Goal: Task Accomplishment & Management: Use online tool/utility

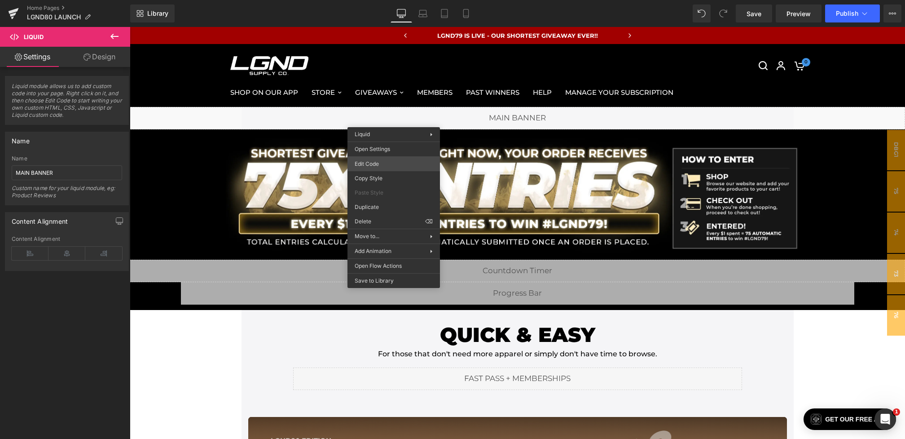
click at [375, 0] on div "You are previewing how the will restyle your page. You can not edit Elements in…" at bounding box center [452, 0] width 905 height 0
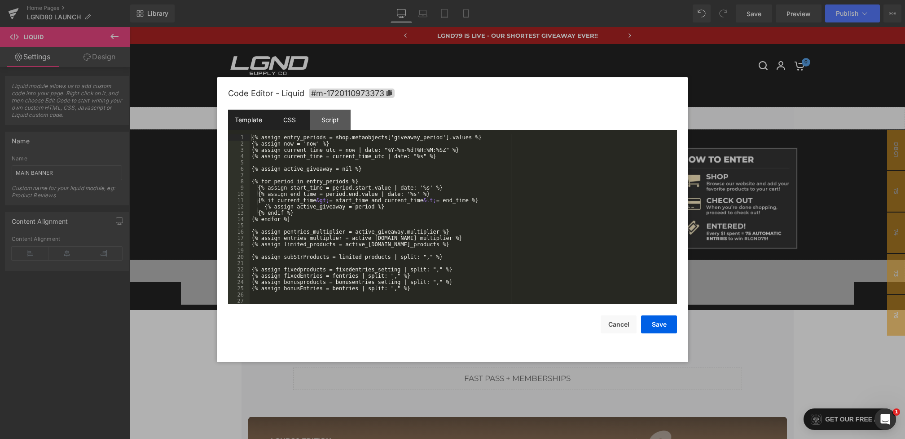
click at [0, 0] on div "CSS" at bounding box center [0, 0] width 0 height 0
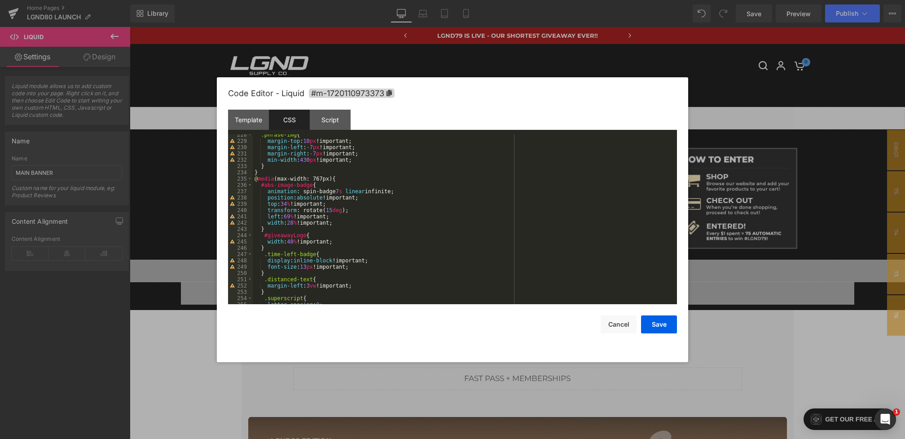
scroll to position [1467, 0]
drag, startPoint x: 339, startPoint y: 224, endPoint x: 268, endPoint y: 215, distance: 71.9
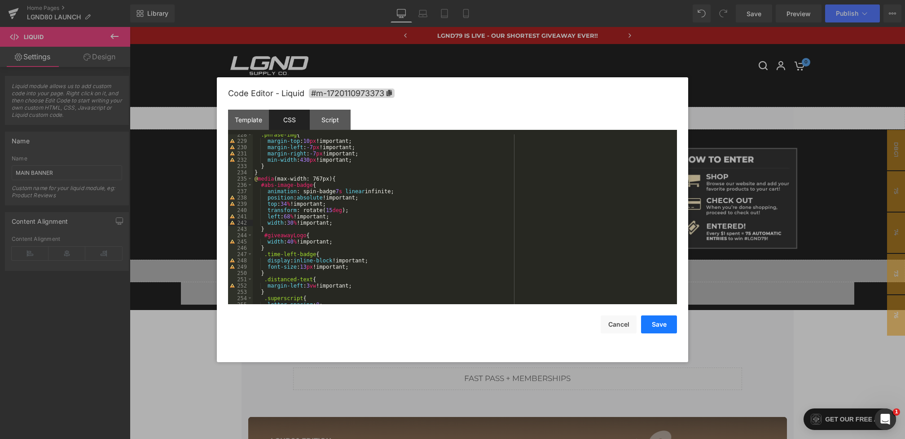
click at [660, 328] on button "Save" at bounding box center [659, 324] width 36 height 18
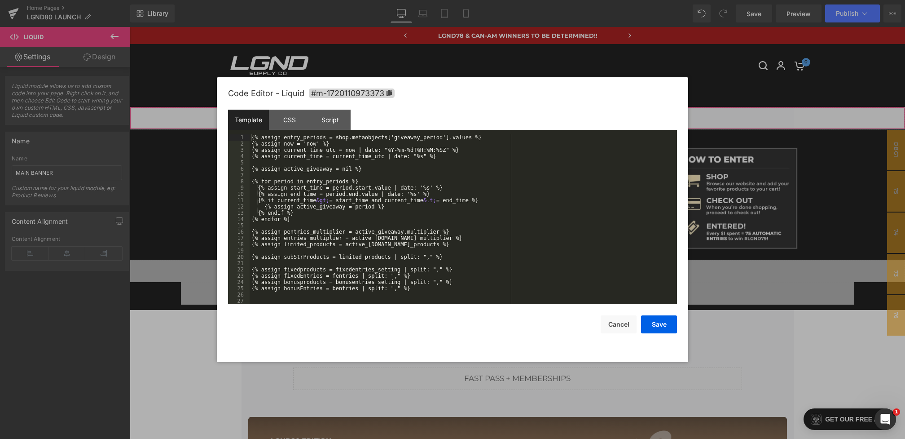
click at [393, 0] on div "You are previewing how the will restyle your page. You can not edit Elements in…" at bounding box center [452, 0] width 905 height 0
drag, startPoint x: 292, startPoint y: 117, endPoint x: 293, endPoint y: 124, distance: 7.2
click at [291, 117] on div "CSS" at bounding box center [289, 120] width 41 height 20
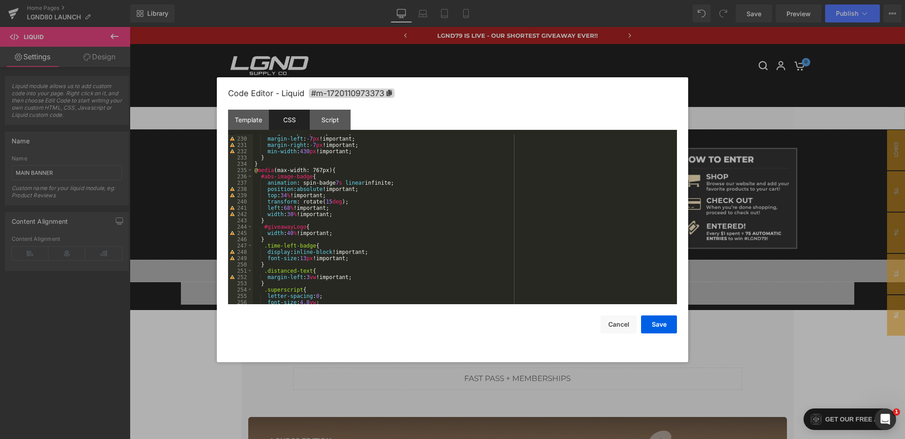
scroll to position [1476, 0]
click at [0, 0] on div "margin-top : 10 px !important; margin-left : -7 px !important; margin-right : -…" at bounding box center [0, 0] width 0 height 0
click at [0, 0] on button "Save" at bounding box center [0, 0] width 0 height 0
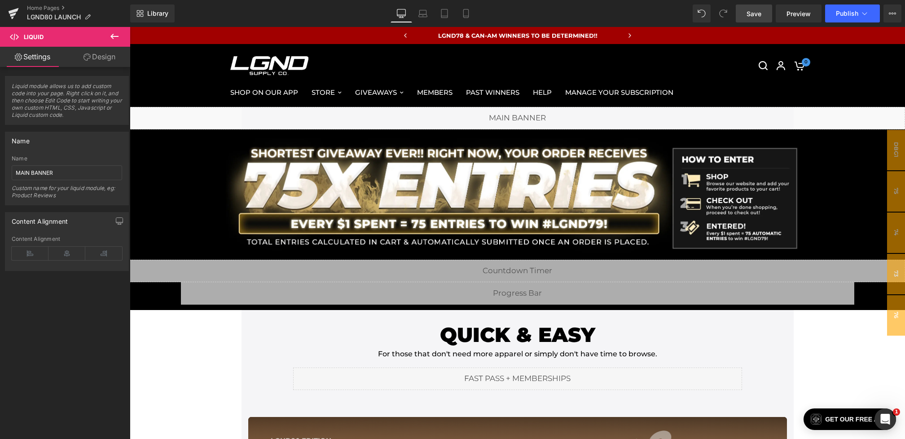
click at [758, 16] on span "Save" at bounding box center [754, 13] width 15 height 9
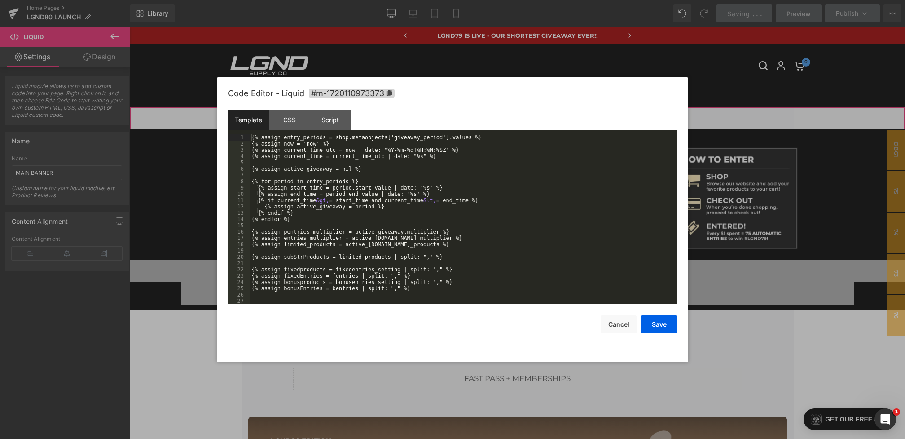
click at [400, 0] on div "You are previewing how the will restyle your page. You can not edit Elements in…" at bounding box center [452, 0] width 905 height 0
click at [0, 0] on div "CSS" at bounding box center [0, 0] width 0 height 0
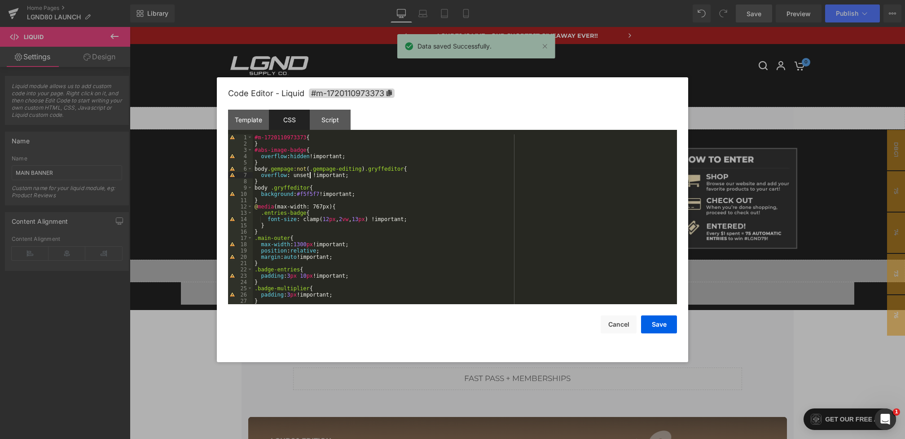
drag, startPoint x: 310, startPoint y: 176, endPoint x: 303, endPoint y: 175, distance: 6.4
click at [0, 0] on div "#m-1720110973373 { } #abs-image-badge { overflow : hidden !important; } body .g…" at bounding box center [0, 0] width 0 height 0
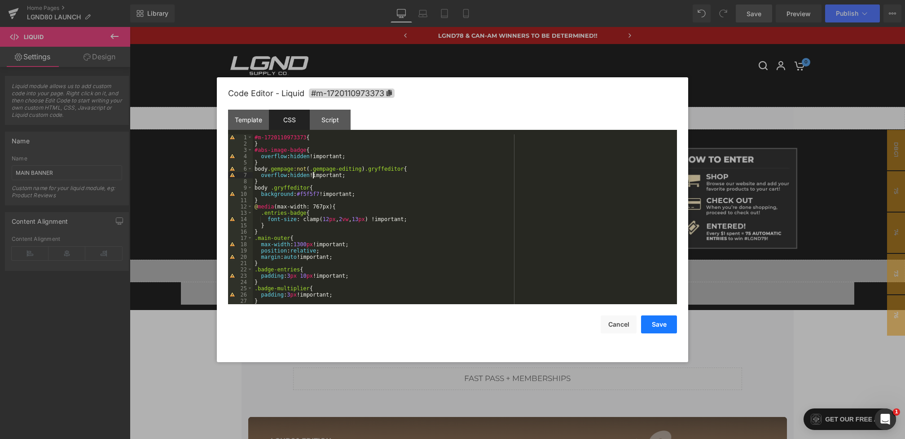
click at [0, 0] on button "Save" at bounding box center [0, 0] width 0 height 0
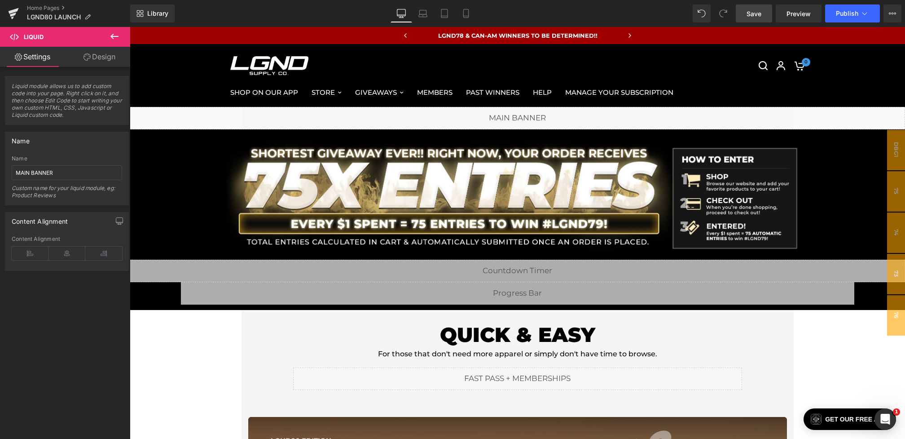
click at [746, 11] on link "Save" at bounding box center [754, 13] width 36 height 18
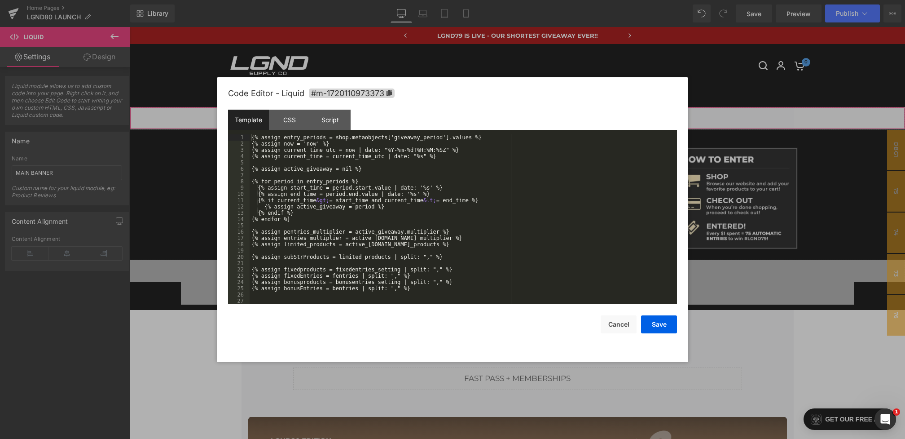
click at [392, 0] on div "You are previewing how the will restyle your page. You can not edit Elements in…" at bounding box center [452, 0] width 905 height 0
click at [292, 119] on div "CSS" at bounding box center [289, 120] width 41 height 20
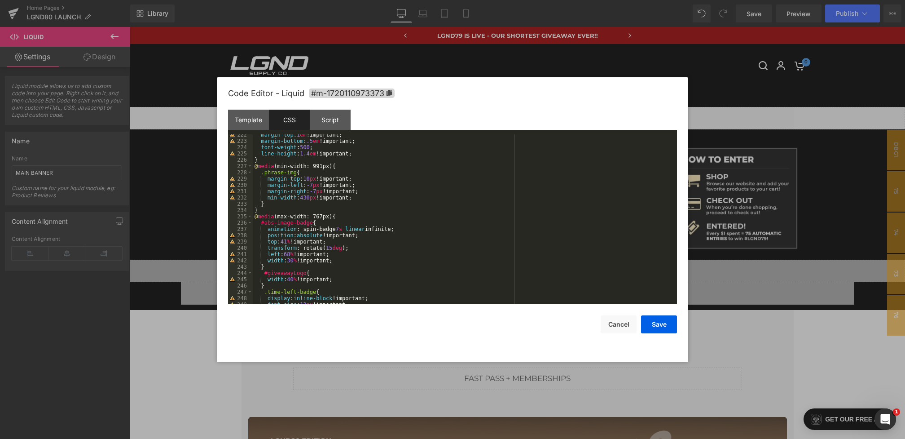
scroll to position [1437, 0]
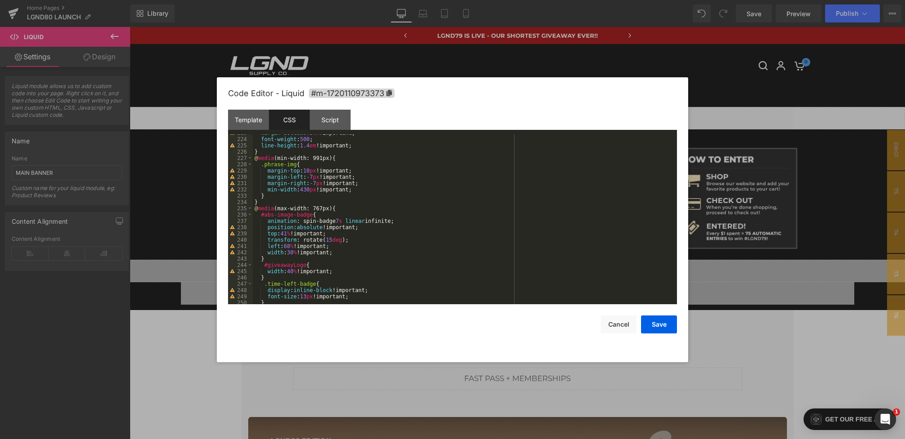
click at [289, 233] on div "margin-bottom : .5 em !important; font-weight : 500 ; line-height : 1.4 em !imp…" at bounding box center [463, 221] width 421 height 182
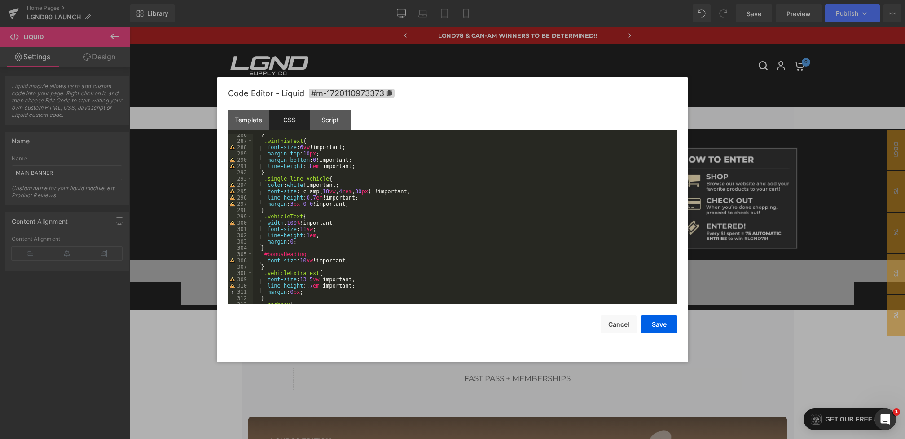
scroll to position [1857, 0]
click at [309, 230] on div "} .winThisText { font-size : 6 vw !important; margin-top : 10 px ; margin-botto…" at bounding box center [463, 223] width 421 height 182
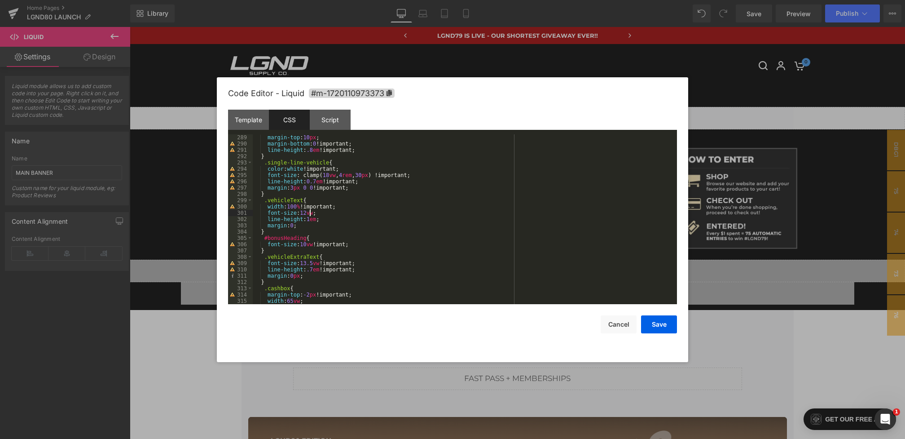
scroll to position [1893, 0]
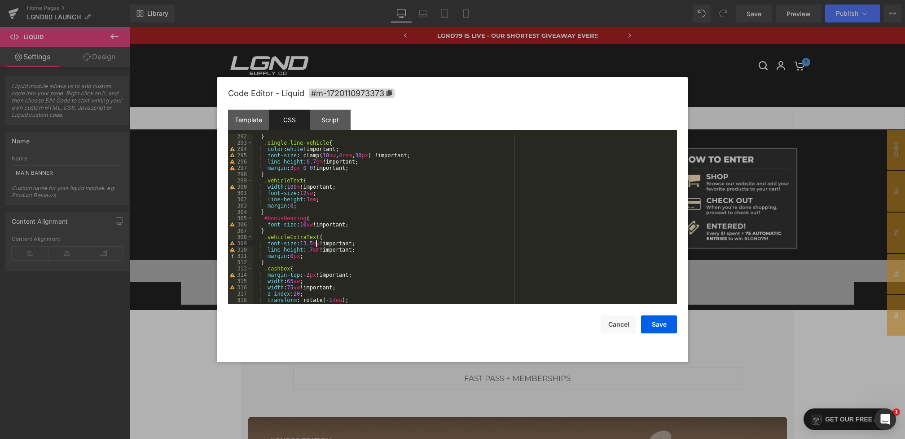
click at [315, 244] on div "} .single-line-vehicle { color : white !important; font-size : clamp( 18 vw , 4…" at bounding box center [463, 224] width 421 height 182
click at [652, 325] on button "Save" at bounding box center [659, 324] width 36 height 18
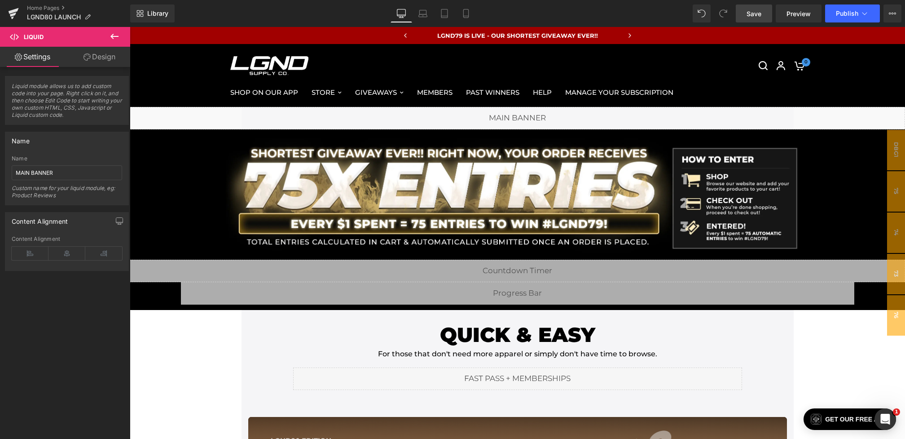
click at [747, 17] on link "Save" at bounding box center [754, 13] width 36 height 18
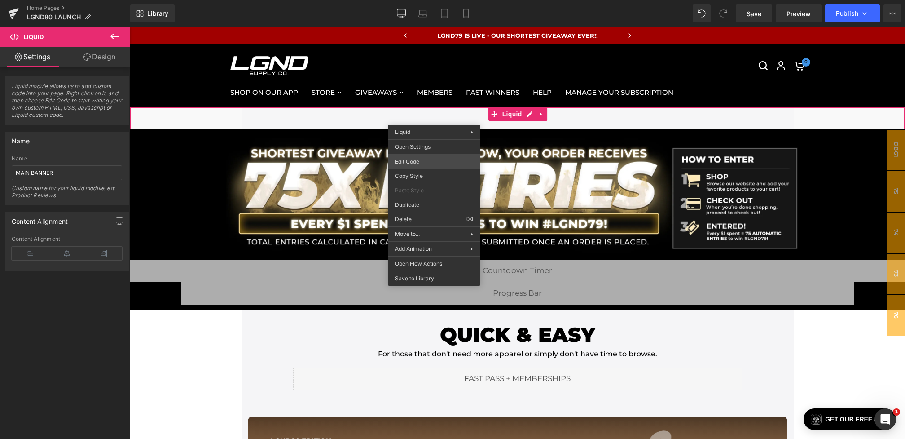
click at [418, 0] on div "You are previewing how the will restyle your page. You can not edit Elements in…" at bounding box center [452, 0] width 905 height 0
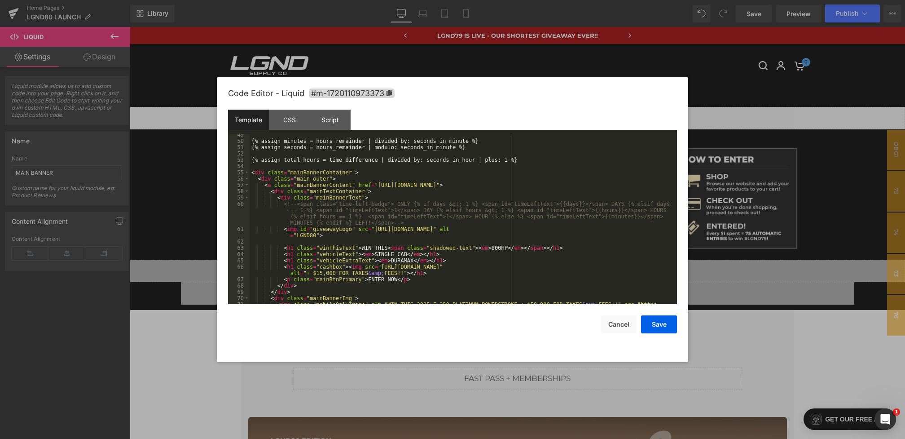
scroll to position [315, 0]
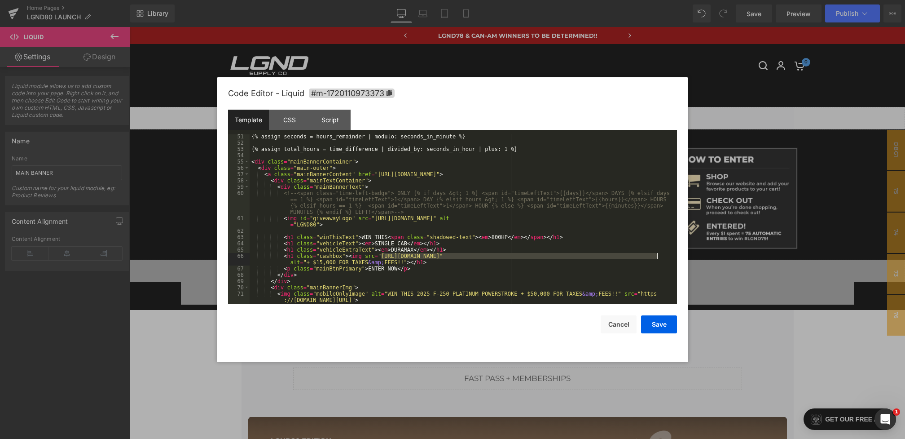
drag, startPoint x: 380, startPoint y: 255, endPoint x: 656, endPoint y: 257, distance: 276.1
click at [656, 257] on div "{% assign seconds = hours_remainder | modulo: seconds_in_minute %} {% assign to…" at bounding box center [462, 224] width 424 height 182
click at [659, 323] on button "Save" at bounding box center [659, 324] width 36 height 18
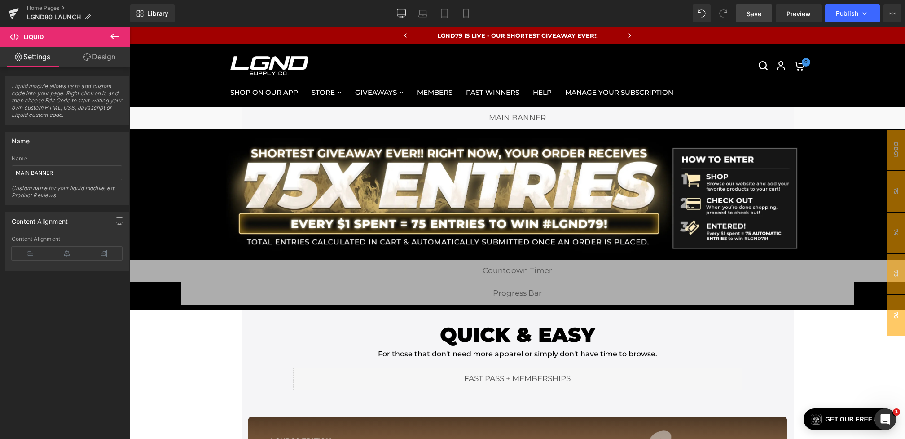
click at [758, 9] on span "Save" at bounding box center [754, 13] width 15 height 9
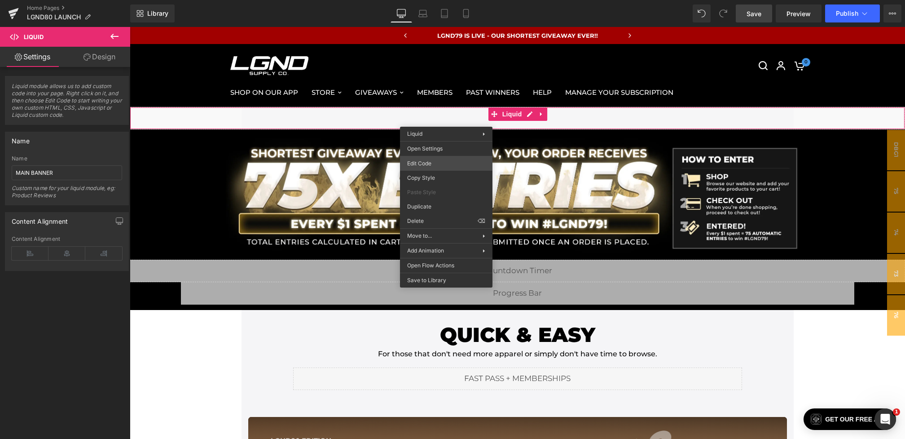
click at [423, 0] on div "You are previewing how the will restyle your page. You can not edit Elements in…" at bounding box center [452, 0] width 905 height 0
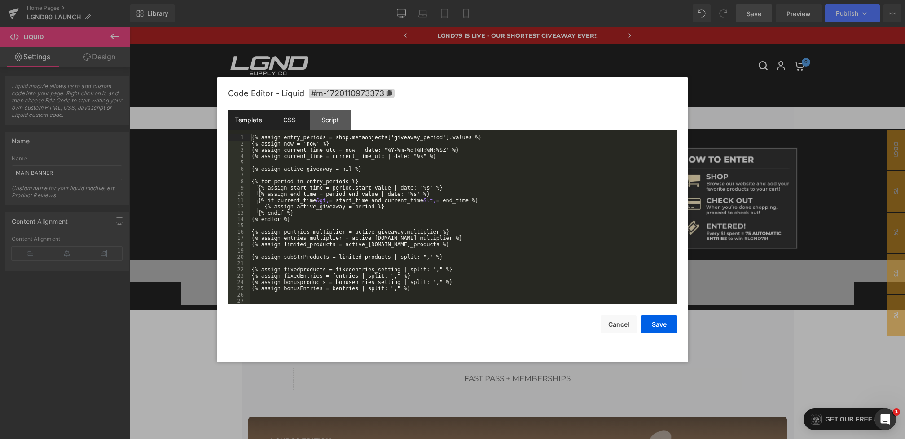
click at [287, 120] on div "CSS" at bounding box center [289, 120] width 41 height 20
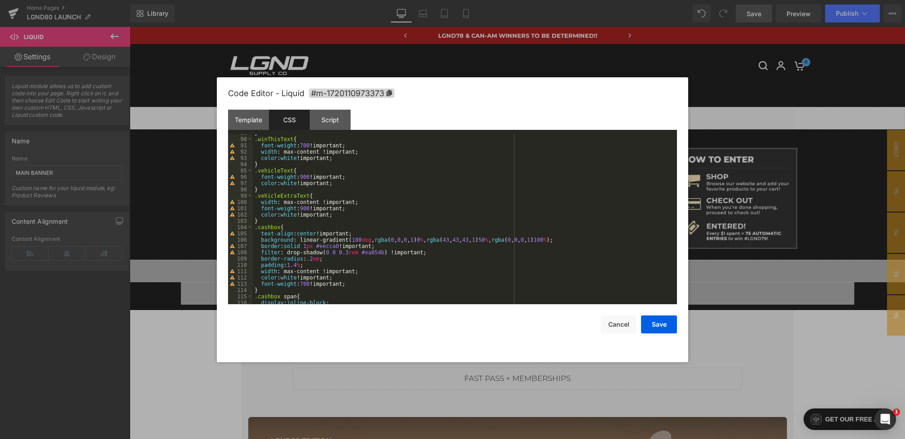
scroll to position [611, 0]
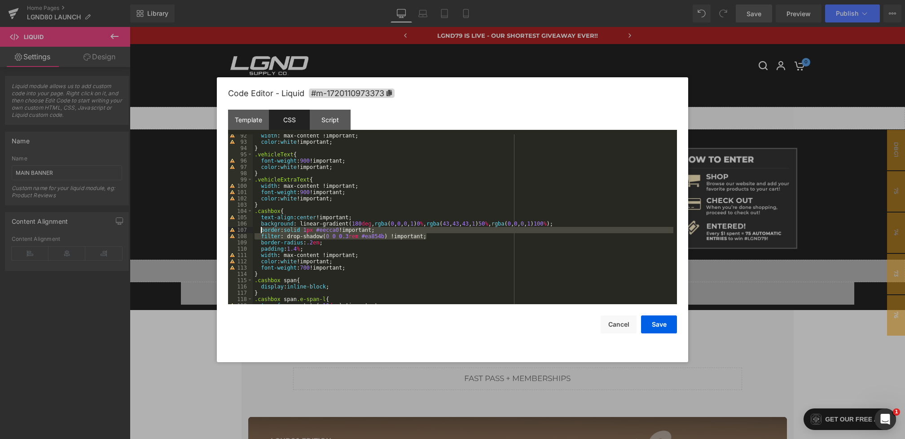
drag, startPoint x: 440, startPoint y: 233, endPoint x: 260, endPoint y: 230, distance: 179.6
click at [260, 230] on div "width : max-content !important; color : white !important; } .vehicleText { font…" at bounding box center [463, 223] width 421 height 182
click at [300, 249] on div "width : max-content !important; color : white !important; } .vehicleText { font…" at bounding box center [463, 223] width 421 height 182
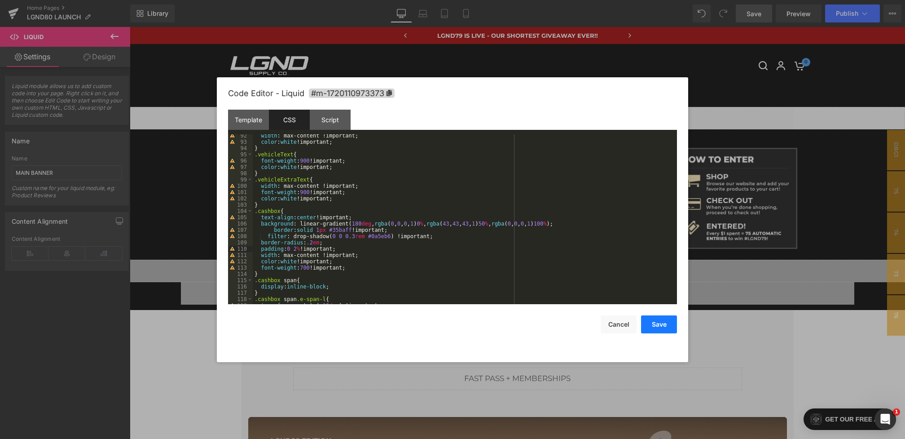
click at [660, 318] on button "Save" at bounding box center [659, 324] width 36 height 18
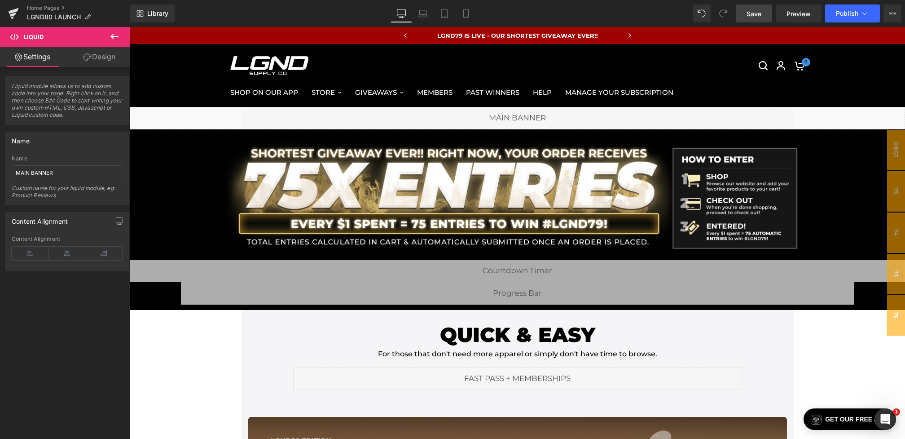
click at [751, 6] on link "Save" at bounding box center [754, 13] width 36 height 18
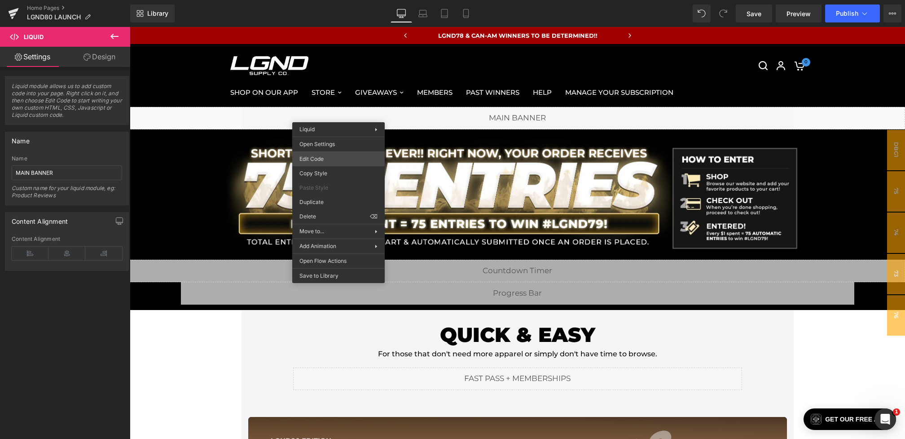
click at [324, 0] on div "You are previewing how the will restyle your page. You can not edit Elements in…" at bounding box center [452, 0] width 905 height 0
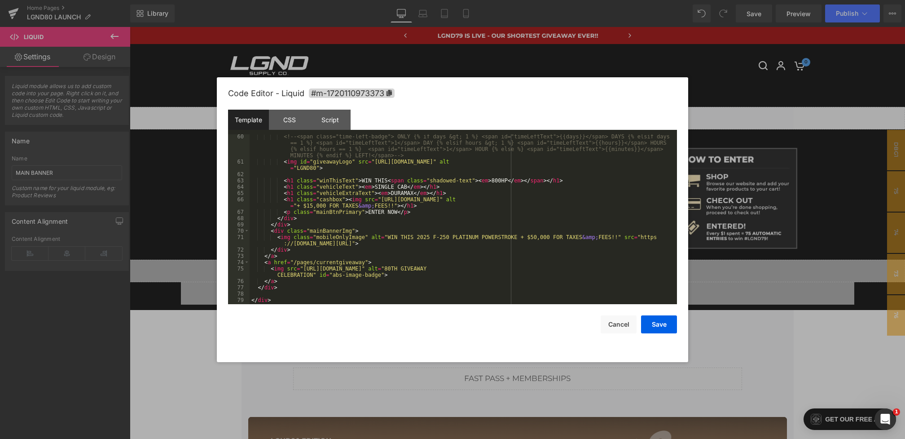
scroll to position [373, 0]
drag, startPoint x: 648, startPoint y: 237, endPoint x: 577, endPoint y: 242, distance: 71.1
click at [577, 242] on div "<!-- <span class="time-left-badge"> ONLY {% if days &gt; 1 %} <span id="timeLef…" at bounding box center [462, 232] width 424 height 201
click at [666, 326] on button "Save" at bounding box center [659, 324] width 36 height 18
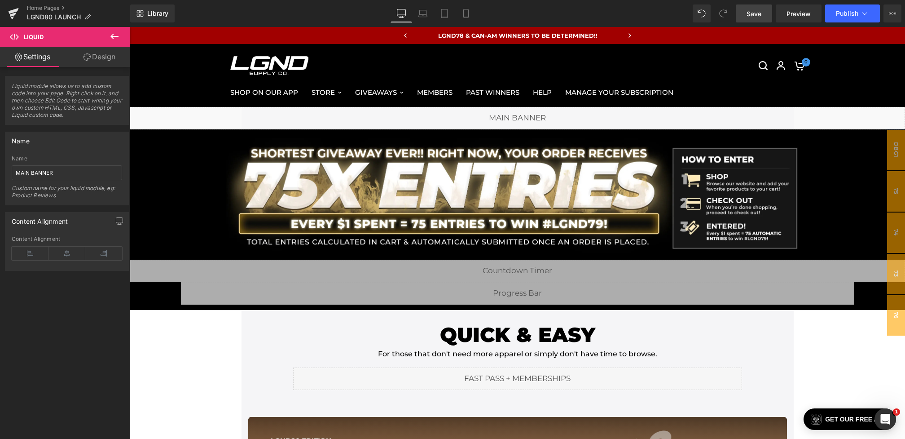
click at [764, 11] on link "Save" at bounding box center [754, 13] width 36 height 18
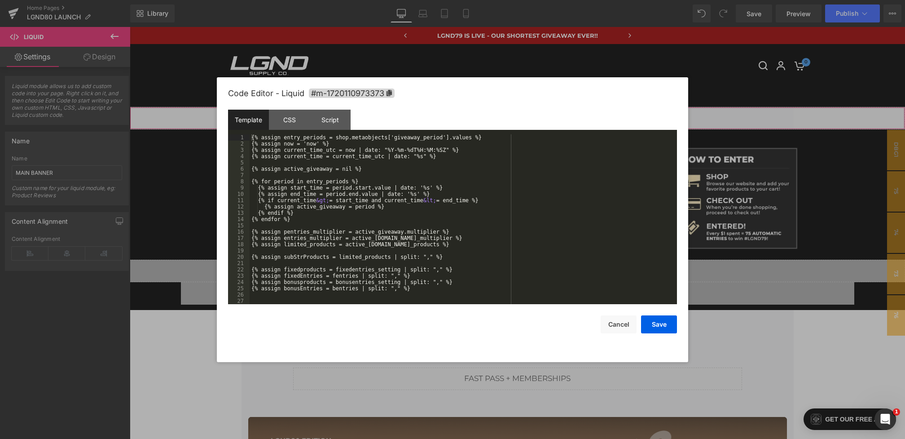
click at [386, 0] on div "You are previewing how the will restyle your page. You can not edit Elements in…" at bounding box center [452, 0] width 905 height 0
click at [285, 121] on div "CSS" at bounding box center [289, 120] width 41 height 20
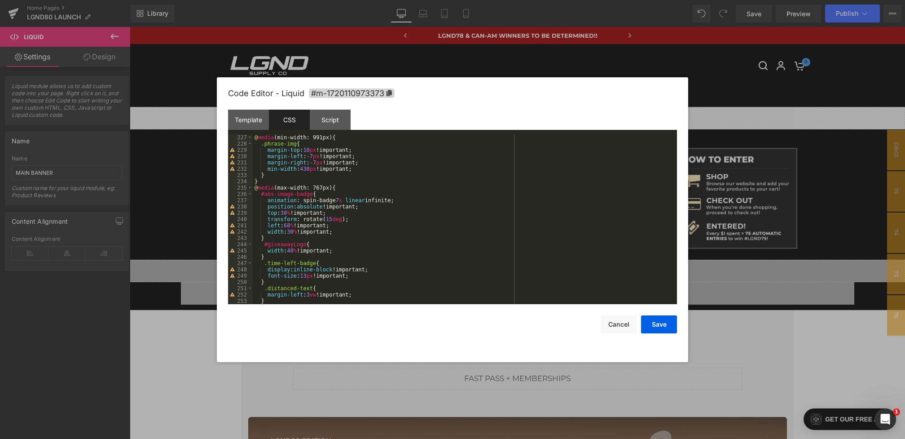
scroll to position [1474, 0]
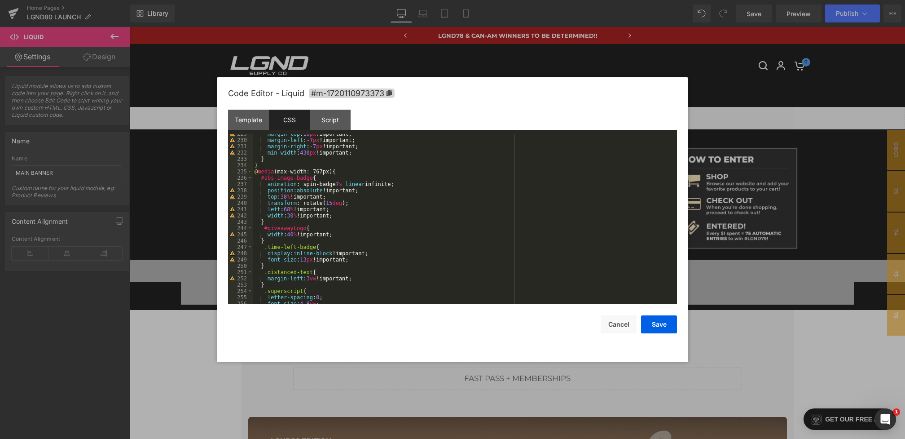
click at [348, 213] on div "margin-top : 10 px !important; margin-left : -7 px !important; margin-right : -…" at bounding box center [463, 222] width 421 height 182
click at [296, 223] on div "margin-top : 10 px !important; margin-left : -7 px !important; margin-right : -…" at bounding box center [463, 222] width 421 height 182
drag, startPoint x: 335, startPoint y: 216, endPoint x: 304, endPoint y: 216, distance: 31.4
click at [304, 216] on div "margin-top : 10 px !important; margin-left : -7 px !important; margin-right : -…" at bounding box center [463, 222] width 421 height 182
drag, startPoint x: 332, startPoint y: 210, endPoint x: 299, endPoint y: 209, distance: 32.8
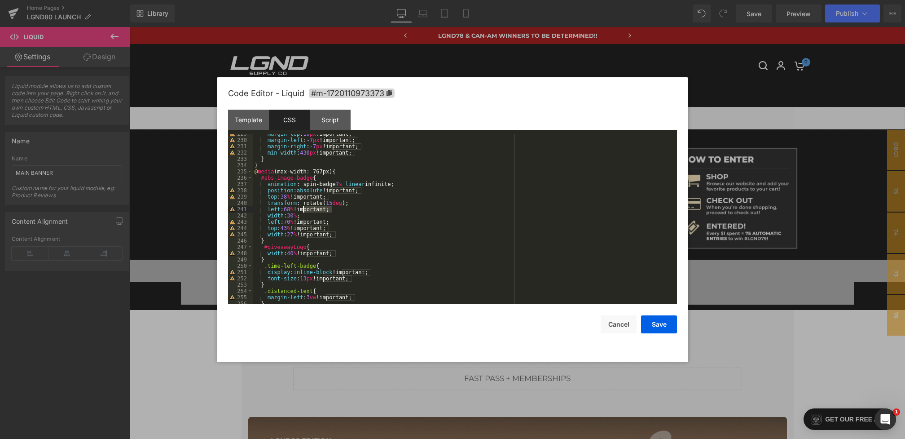
click at [299, 209] on div "margin-top : 10 px !important; margin-left : -7 px !important; margin-right : -…" at bounding box center [463, 222] width 421 height 182
drag, startPoint x: 329, startPoint y: 198, endPoint x: 298, endPoint y: 198, distance: 31.0
click at [298, 198] on div "margin-top : 10 px !important; margin-left : -7 px !important; margin-right : -…" at bounding box center [463, 222] width 421 height 182
drag, startPoint x: 305, startPoint y: 198, endPoint x: 214, endPoint y: 197, distance: 91.1
click at [214, 197] on body "You are previewing how the will restyle your page. You can not edit Elements in…" at bounding box center [452, 219] width 905 height 439
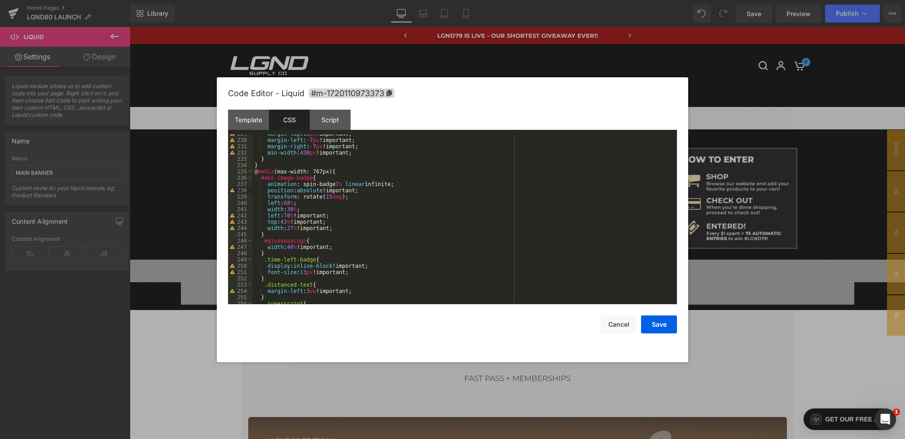
click at [356, 197] on div "margin-top : 10 px !important; margin-left : -7 px !important; margin-right : -…" at bounding box center [463, 222] width 421 height 182
click at [659, 325] on button "Save" at bounding box center [659, 324] width 36 height 18
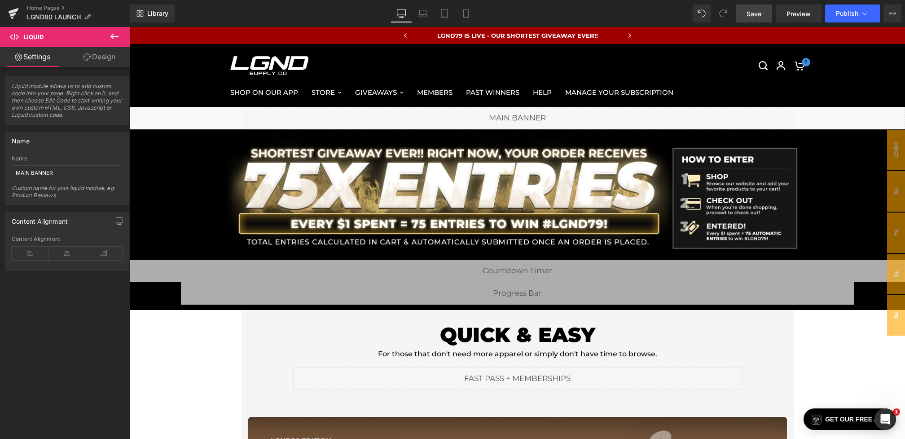
click at [752, 15] on span "Save" at bounding box center [754, 13] width 15 height 9
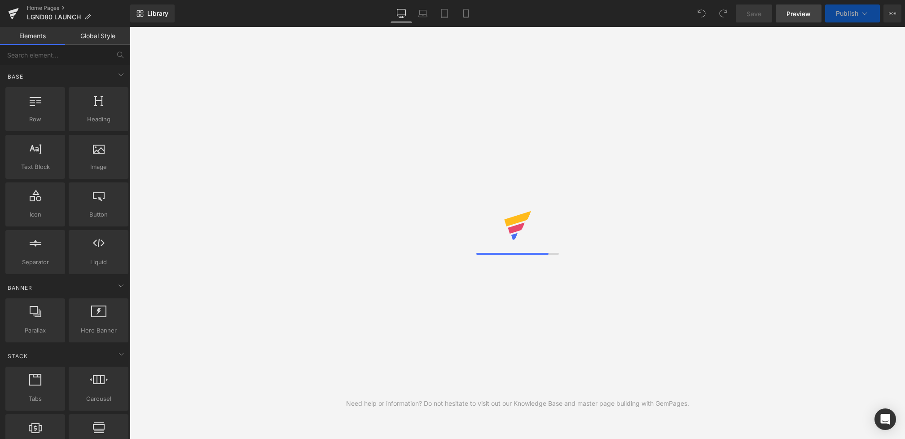
click at [791, 10] on span "Preview" at bounding box center [798, 13] width 24 height 9
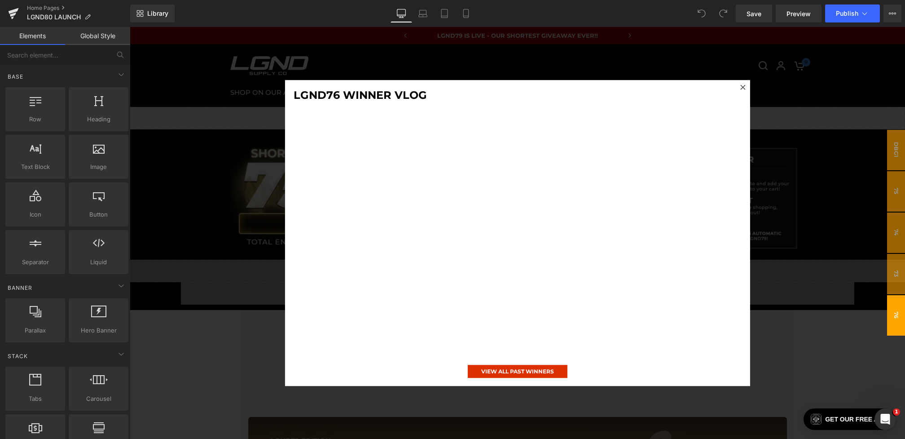
click at [255, 208] on div at bounding box center [517, 233] width 775 height 412
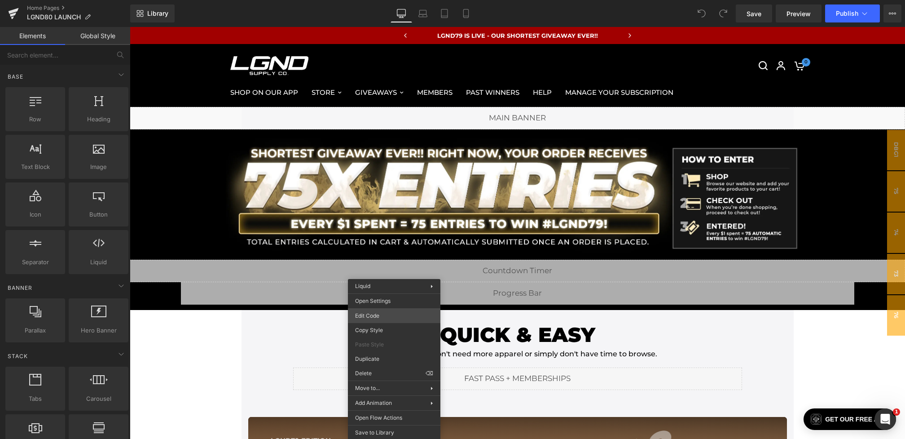
click at [375, 0] on div "You are previewing how the will restyle your page. You can not edit Elements in…" at bounding box center [452, 0] width 905 height 0
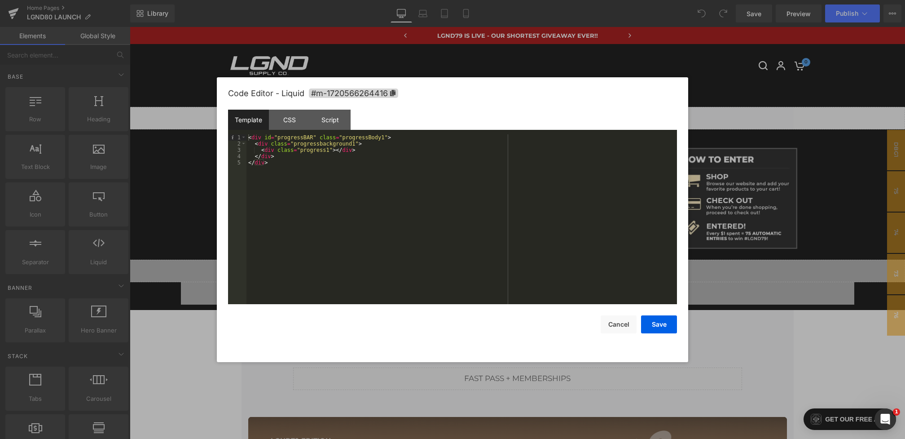
click at [289, 114] on div "CSS" at bounding box center [289, 120] width 41 height 20
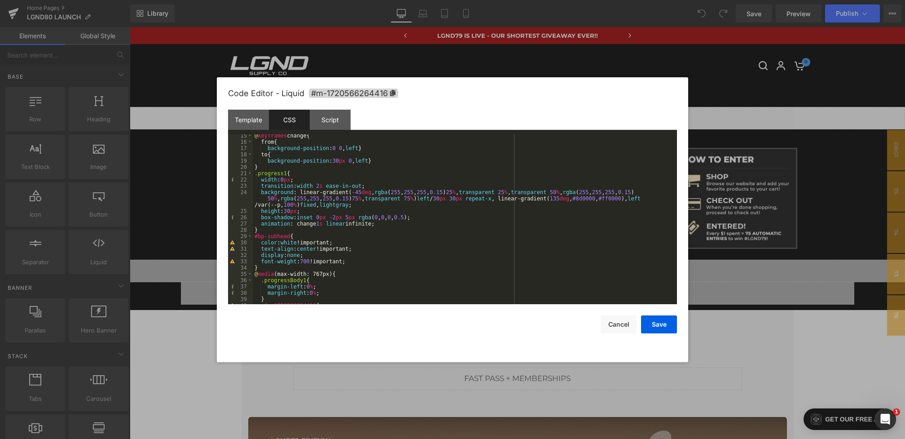
scroll to position [107, 0]
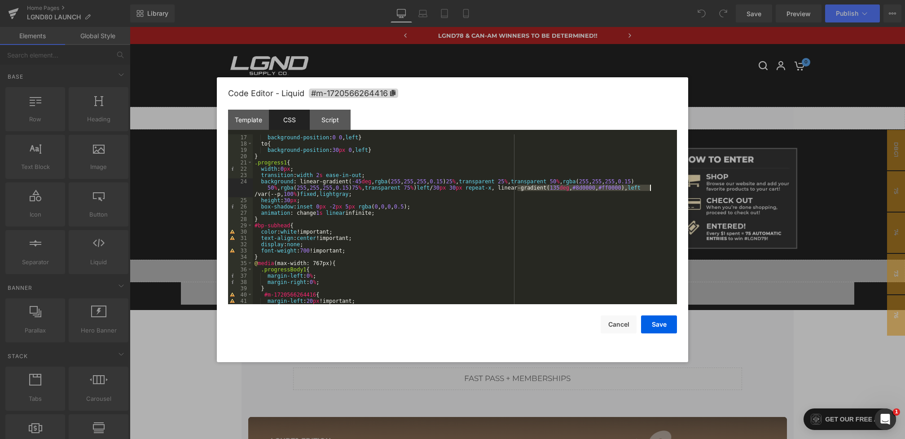
drag, startPoint x: 517, startPoint y: 187, endPoint x: 651, endPoint y: 188, distance: 134.2
click at [651, 188] on div "background-position : 0 0 , left } to { background-position : 30 px 0 , left } …" at bounding box center [463, 225] width 421 height 182
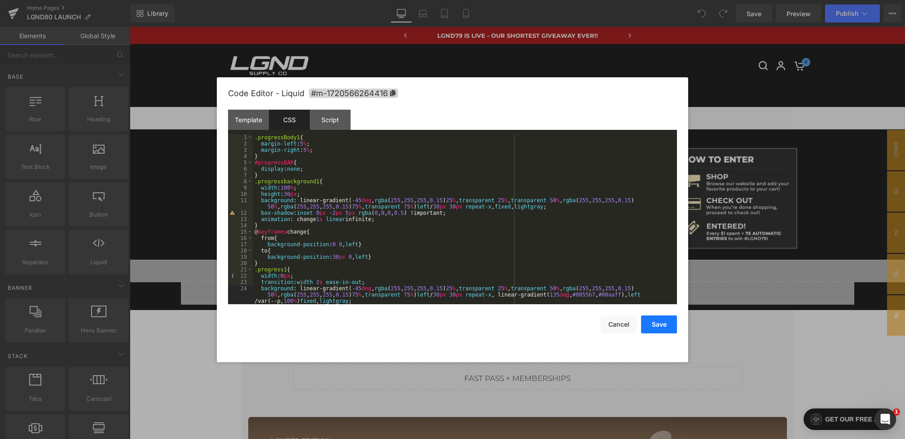
click at [655, 324] on button "Save" at bounding box center [659, 324] width 36 height 18
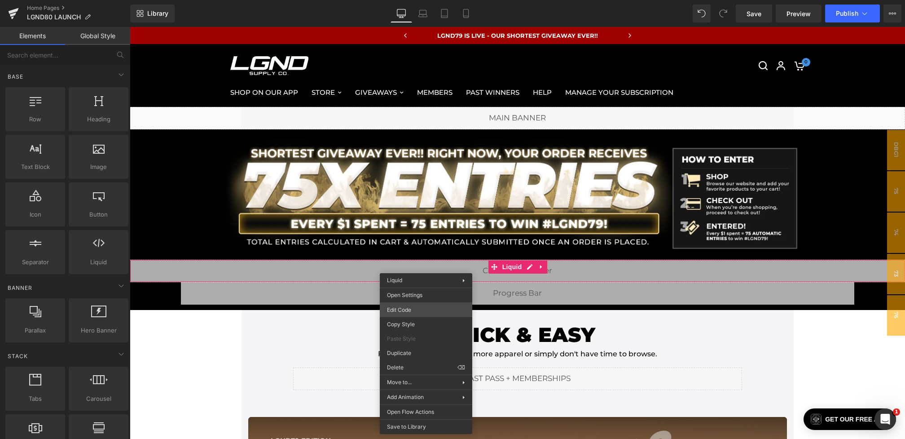
click at [403, 0] on div "You are previewing how the will restyle your page. You can not edit Elements in…" at bounding box center [452, 0] width 905 height 0
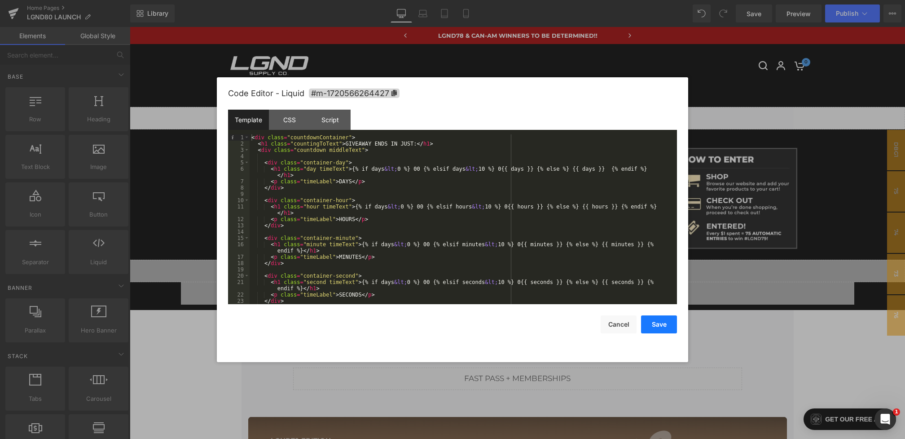
drag, startPoint x: 652, startPoint y: 332, endPoint x: 507, endPoint y: 302, distance: 147.6
click at [652, 332] on button "Save" at bounding box center [659, 324] width 36 height 18
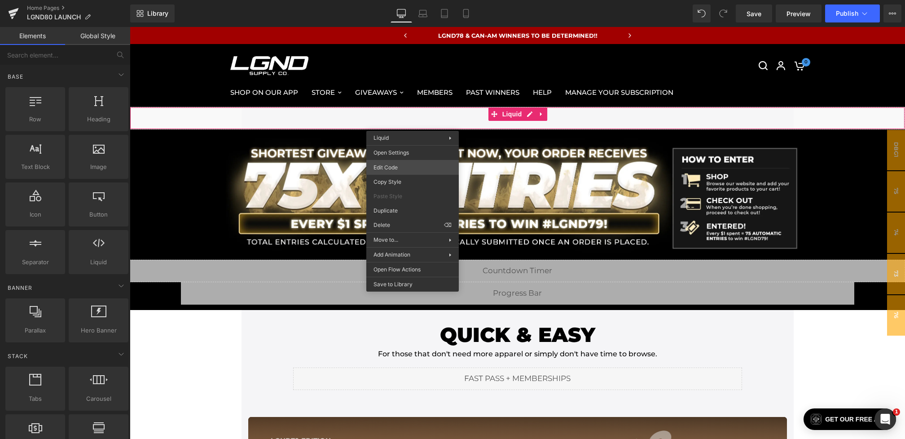
click at [392, 0] on div "You are previewing how the will restyle your page. You can not edit Elements in…" at bounding box center [452, 0] width 905 height 0
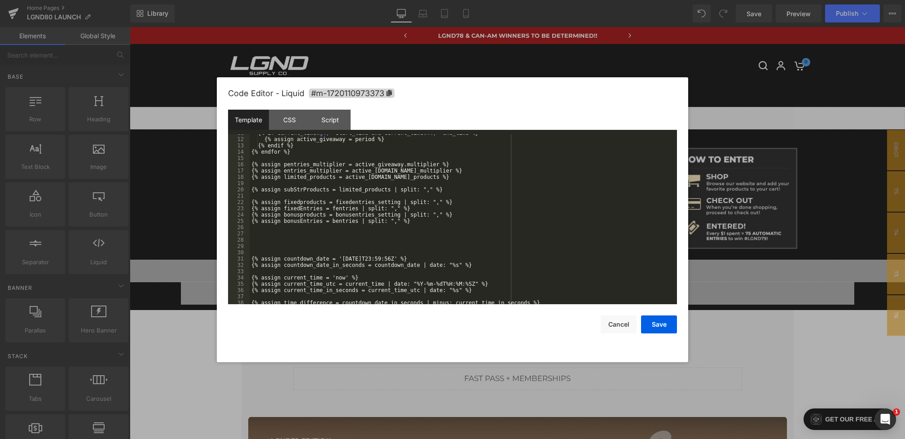
scroll to position [91, 0]
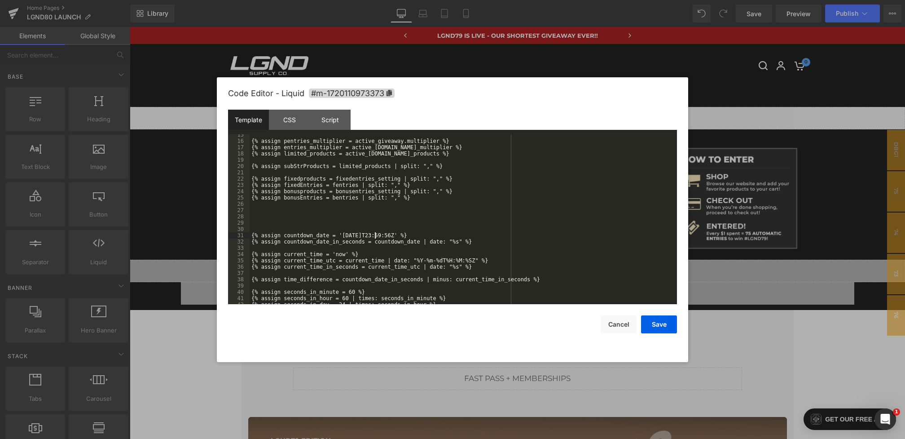
click at [373, 234] on div "{% assign pentries_multiplier = active_giveaway.multiplier %} {% assign entries…" at bounding box center [462, 223] width 424 height 182
click at [664, 320] on button "Save" at bounding box center [659, 324] width 36 height 18
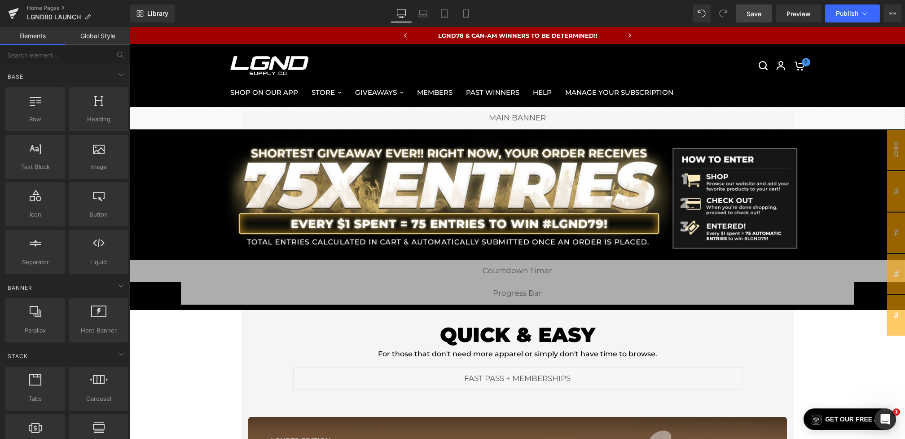
drag, startPoint x: 752, startPoint y: 18, endPoint x: 495, endPoint y: 398, distance: 458.6
click at [752, 18] on link "Save" at bounding box center [754, 13] width 36 height 18
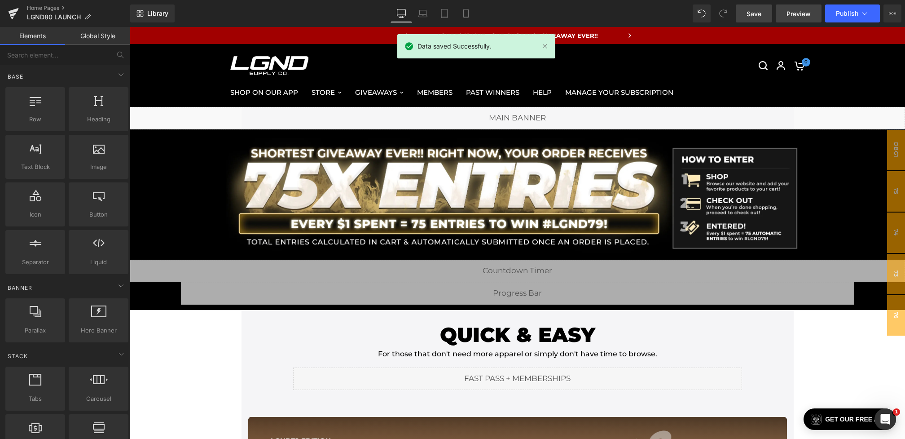
click at [803, 9] on span "Preview" at bounding box center [798, 13] width 24 height 9
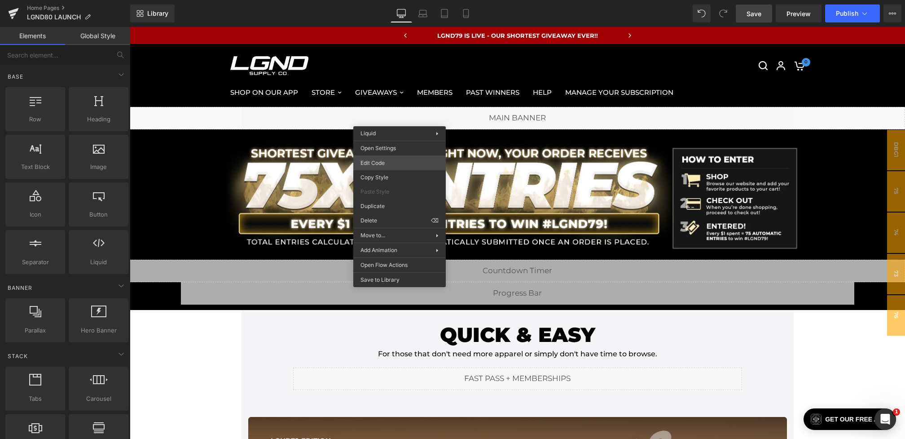
click at [383, 0] on div "You are previewing how the will restyle your page. You can not edit Elements in…" at bounding box center [452, 0] width 905 height 0
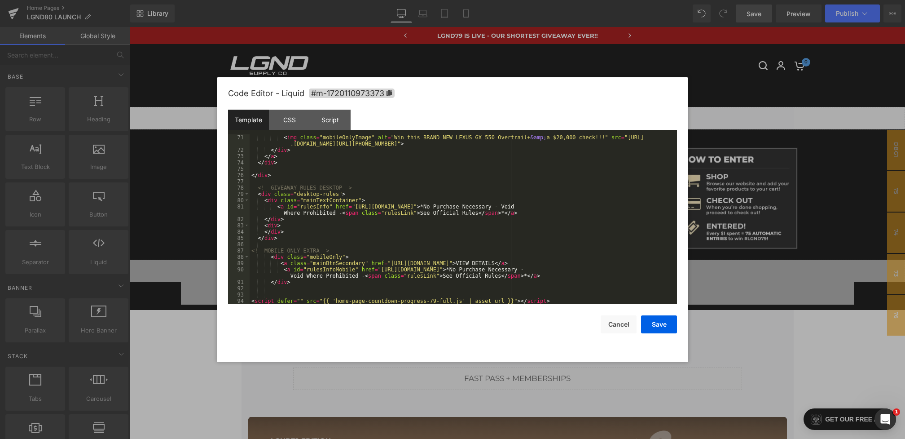
scroll to position [471, 0]
click at [437, 300] on div "< img class = "mobileOnlyImage" alt = "Win this BRAND NEW LEXUS GX 550 Overtrai…" at bounding box center [462, 228] width 424 height 189
click at [653, 322] on button "Save" at bounding box center [659, 324] width 36 height 18
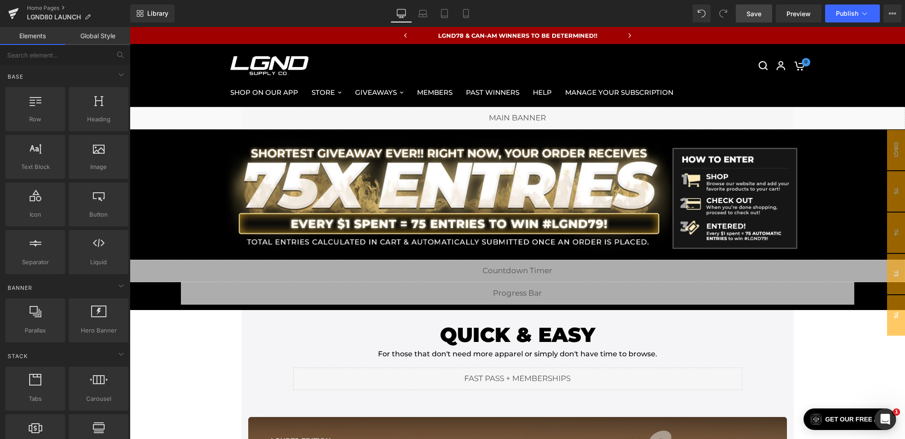
click at [747, 9] on span "Save" at bounding box center [754, 13] width 15 height 9
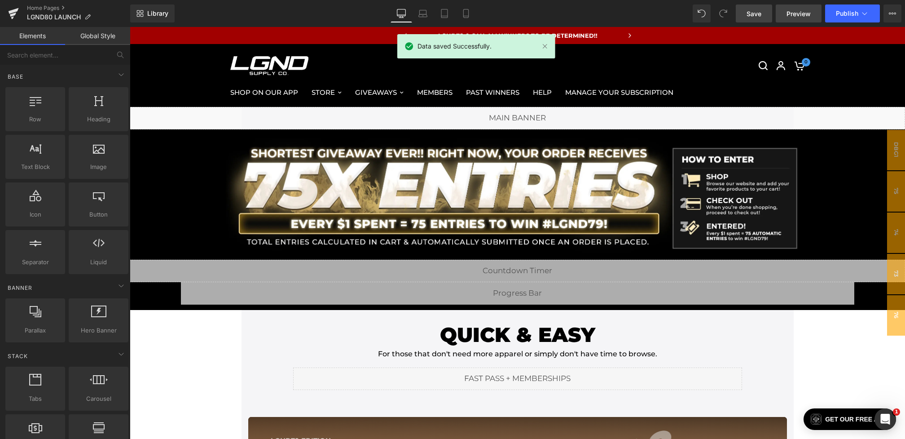
click at [800, 13] on span "Preview" at bounding box center [798, 13] width 24 height 9
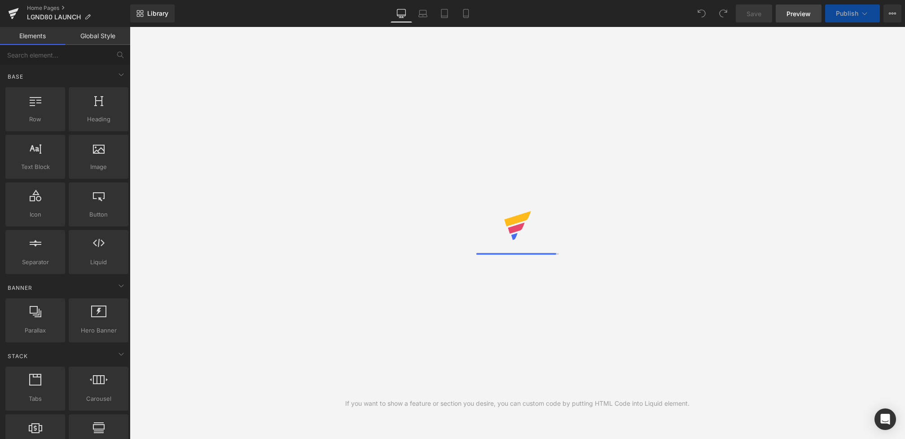
click at [790, 9] on span "Preview" at bounding box center [798, 13] width 24 height 9
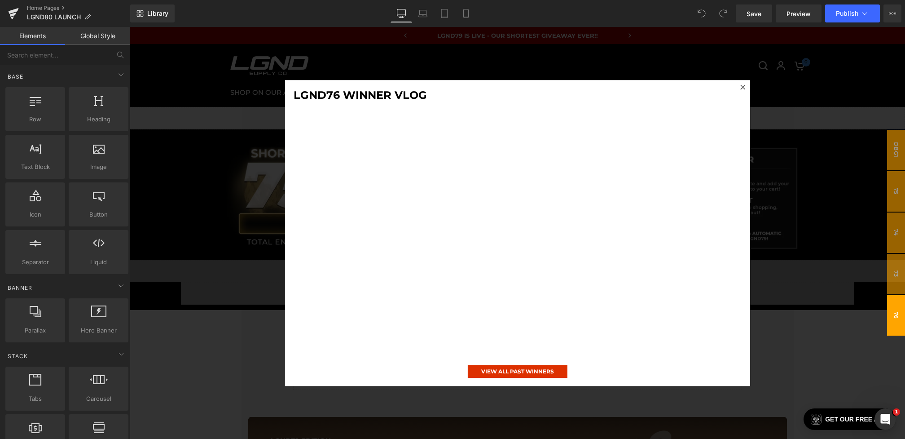
click at [204, 229] on div at bounding box center [517, 233] width 775 height 412
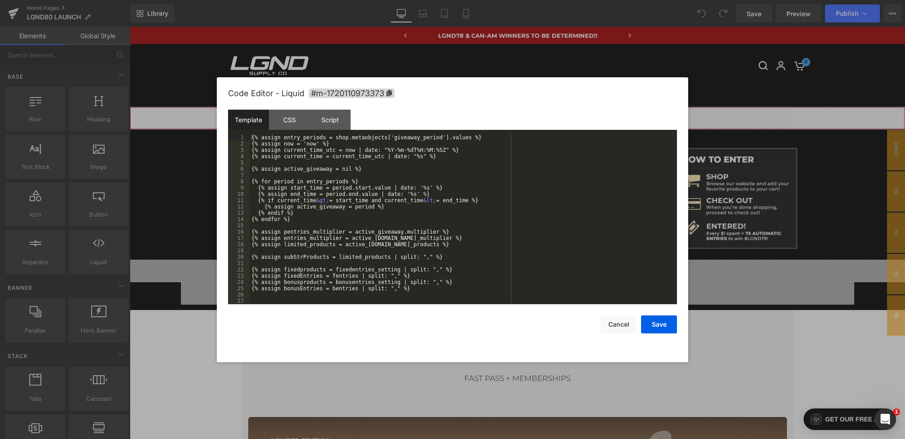
click at [417, 0] on div "You are previewing how the will restyle your page. You can not edit Elements in…" at bounding box center [452, 0] width 905 height 0
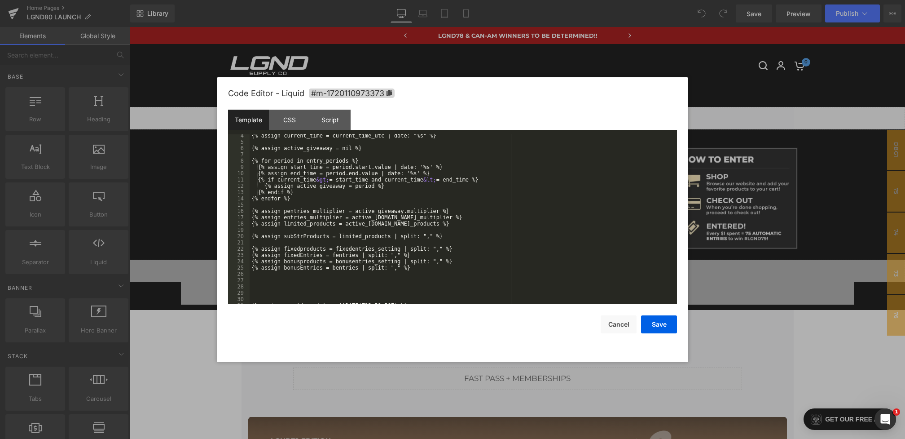
scroll to position [471, 0]
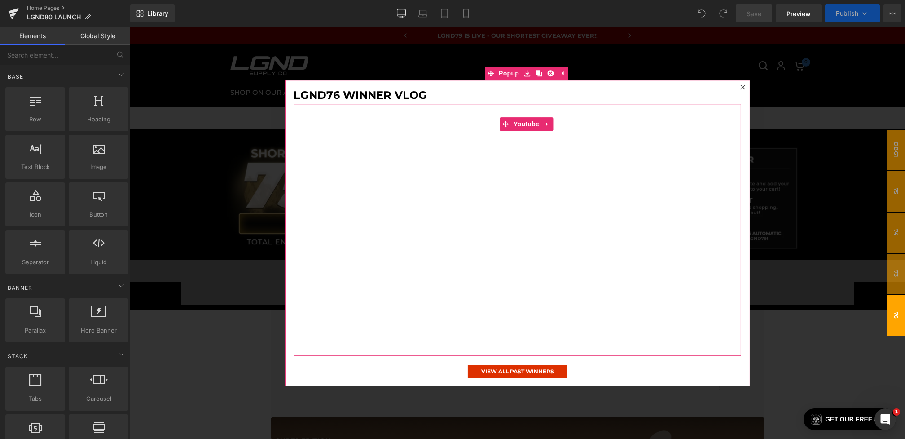
click at [211, 164] on div at bounding box center [517, 233] width 775 height 412
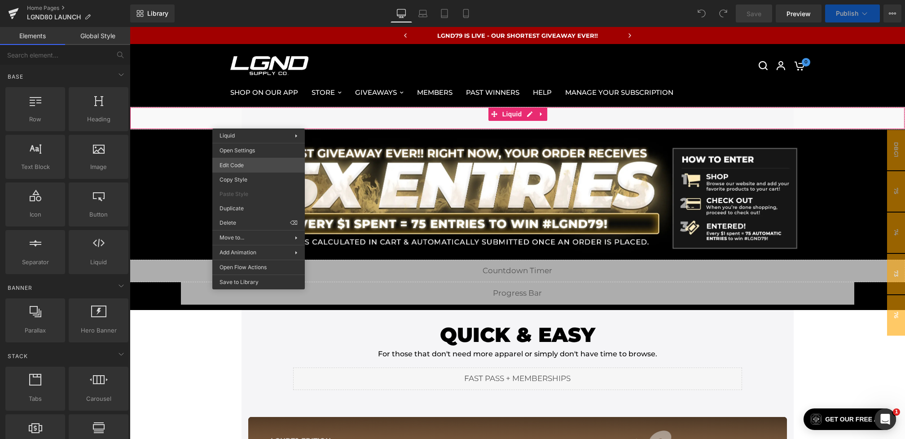
click at [236, 0] on div "You are previewing how the will restyle your page. You can not edit Elements in…" at bounding box center [452, 0] width 905 height 0
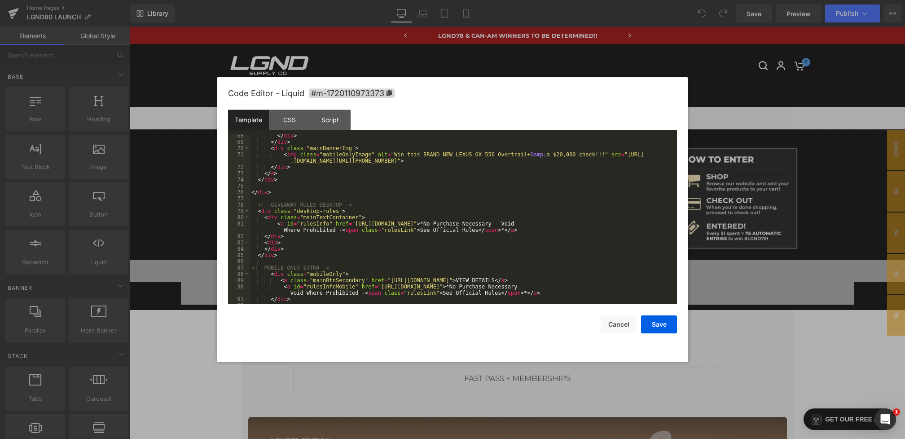
scroll to position [435, 0]
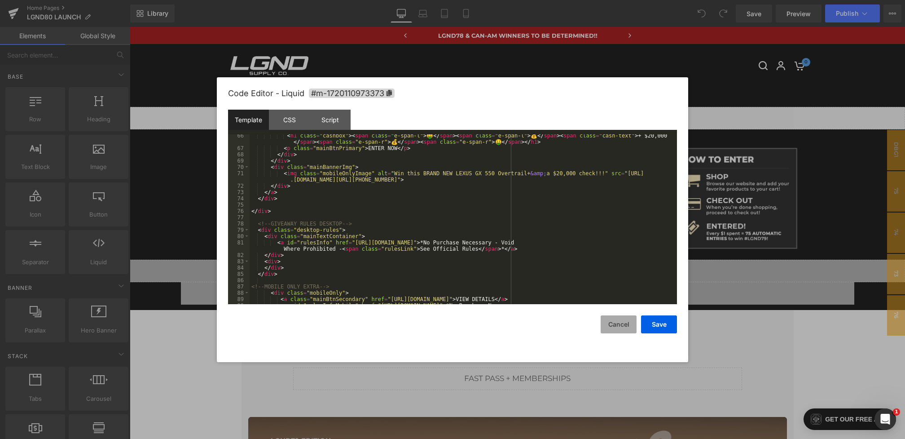
click at [606, 323] on button "Cancel" at bounding box center [619, 324] width 36 height 18
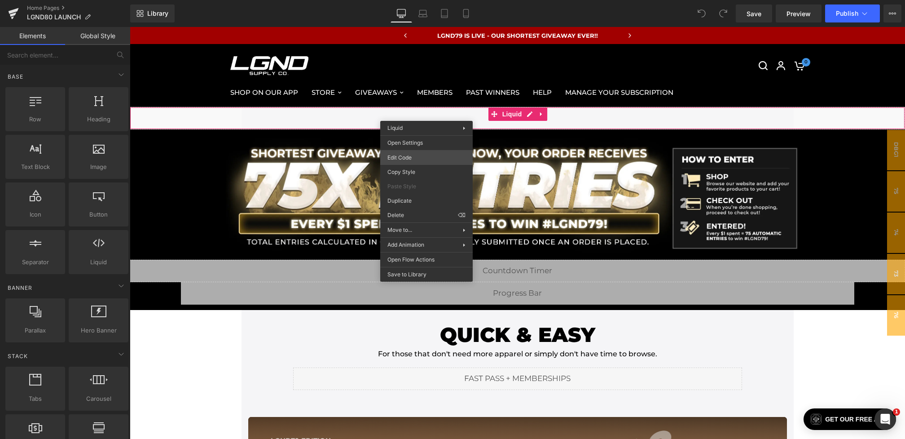
click at [403, 0] on div "You are previewing how the will restyle your page. You can not edit Elements in…" at bounding box center [452, 0] width 905 height 0
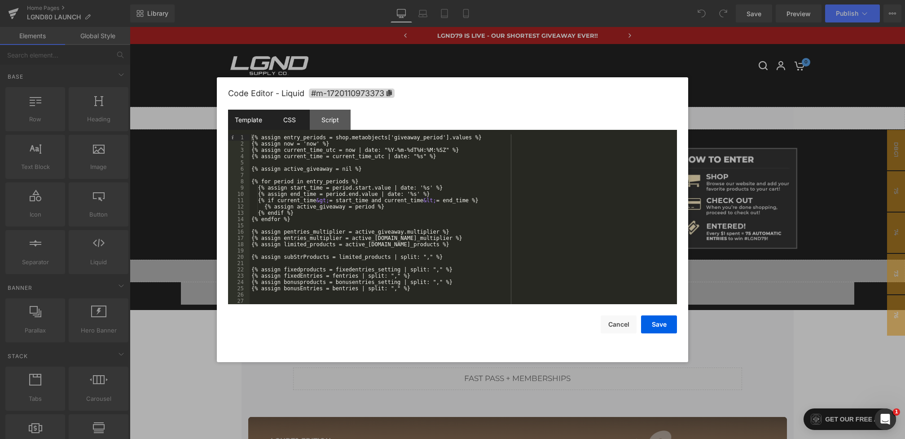
click at [279, 117] on div "CSS" at bounding box center [289, 120] width 41 height 20
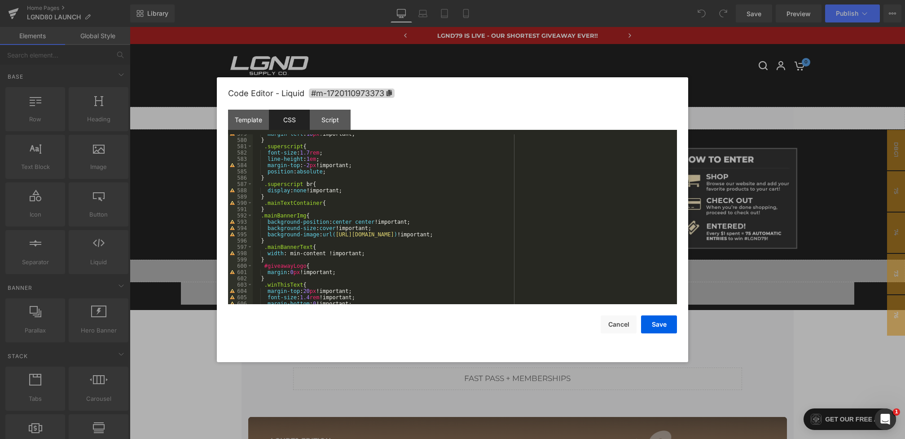
scroll to position [3710, 0]
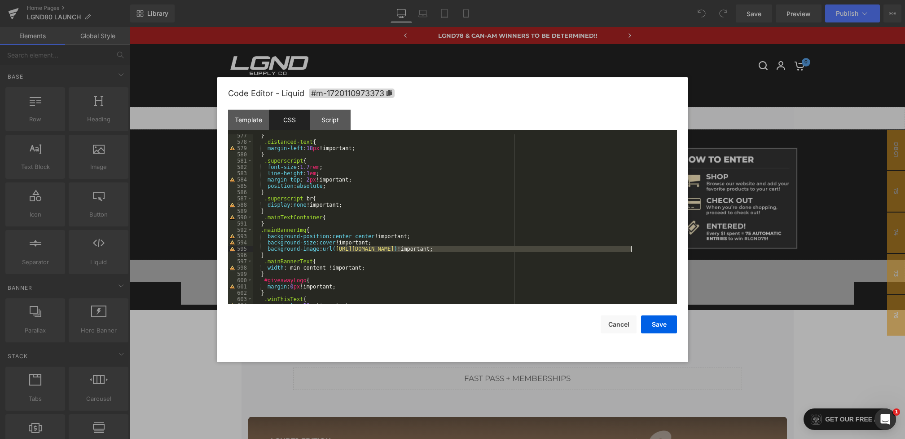
drag, startPoint x: 338, startPoint y: 250, endPoint x: 630, endPoint y: 250, distance: 291.3
click at [630, 250] on div "} .distanced-text { margin-left : 18 px !important; } .superscript { font-size …" at bounding box center [463, 223] width 421 height 182
click at [563, 145] on span "All" at bounding box center [562, 146] width 16 height 7
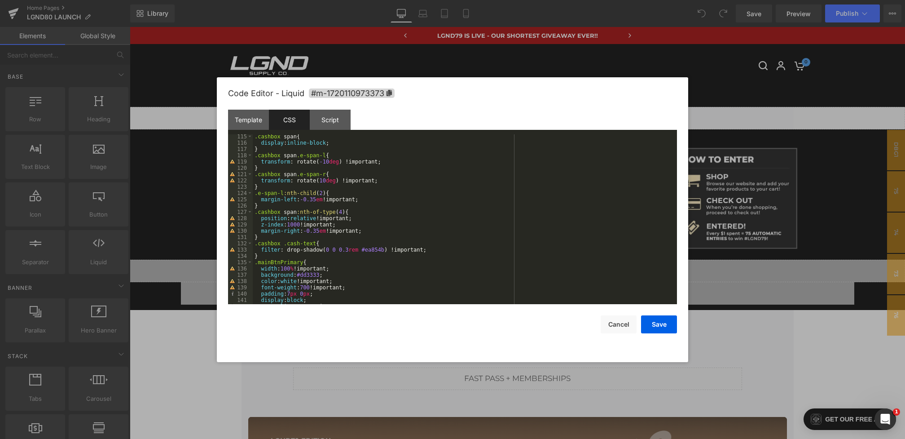
scroll to position [0, 0]
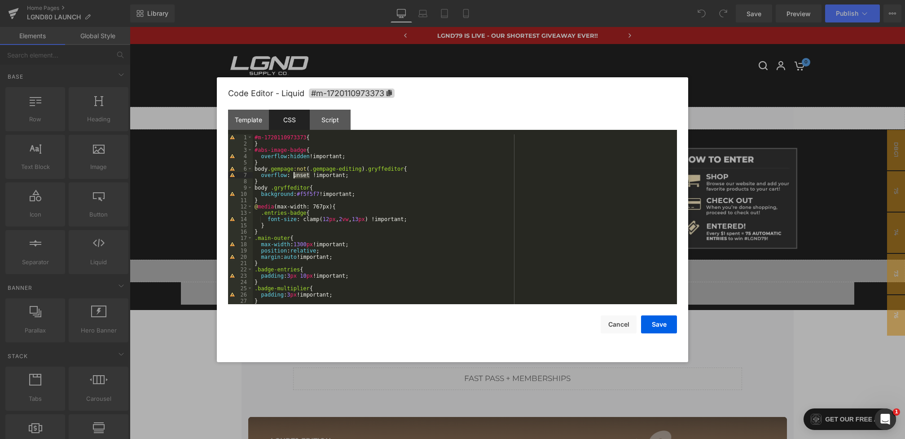
drag, startPoint x: 311, startPoint y: 175, endPoint x: 293, endPoint y: 175, distance: 17.5
click at [293, 175] on div "#m-1720110973373 { } #abs-image-badge { overflow : hidden !important; } body .g…" at bounding box center [463, 225] width 421 height 182
click at [252, 123] on div "Template" at bounding box center [248, 120] width 41 height 20
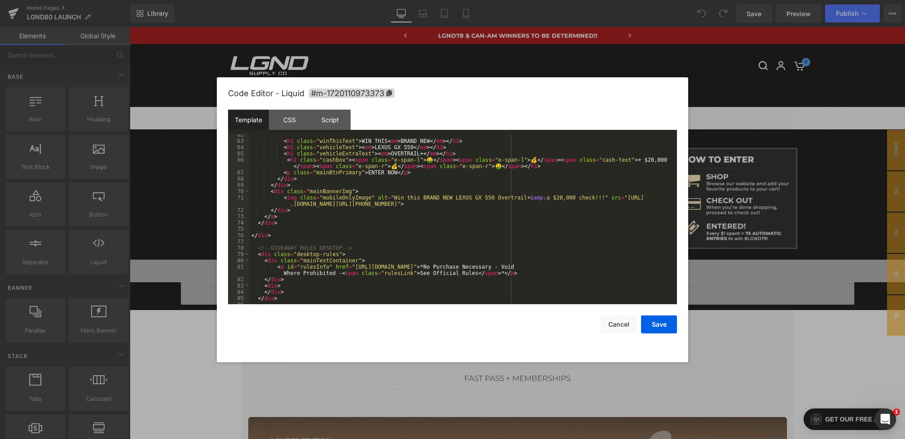
scroll to position [471, 0]
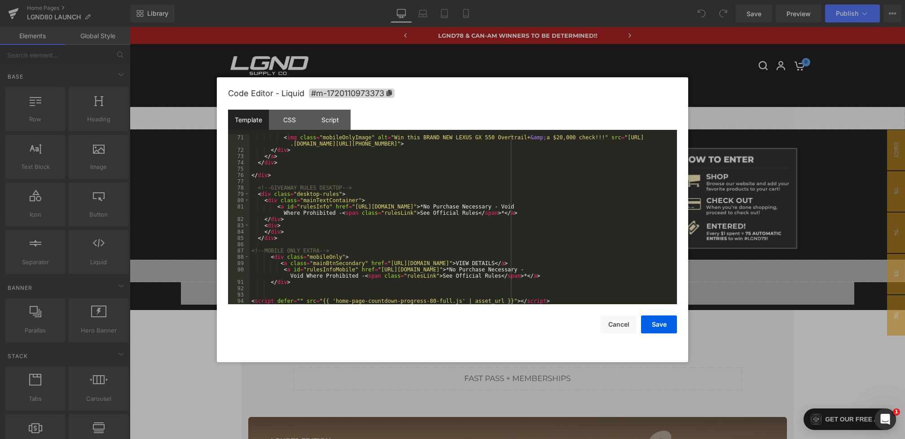
click at [296, 283] on div "< img class = "mobileOnlyImage" alt = "Win this BRAND NEW LEXUS GX 550 Overtrai…" at bounding box center [462, 228] width 424 height 189
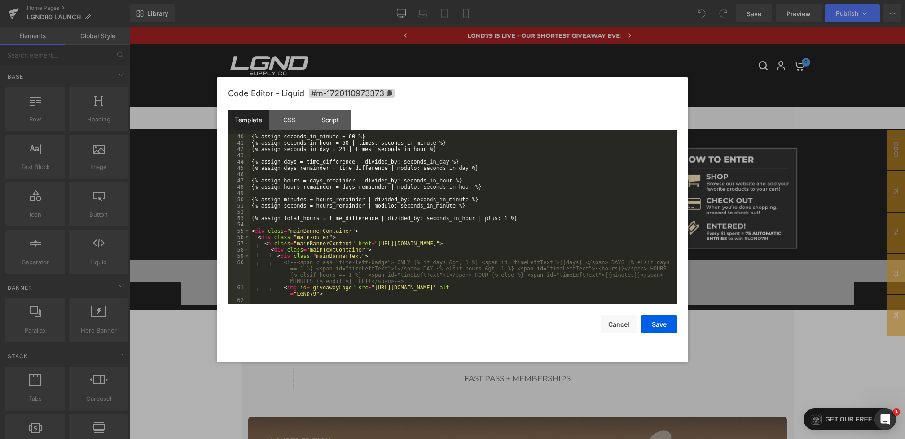
scroll to position [246, 0]
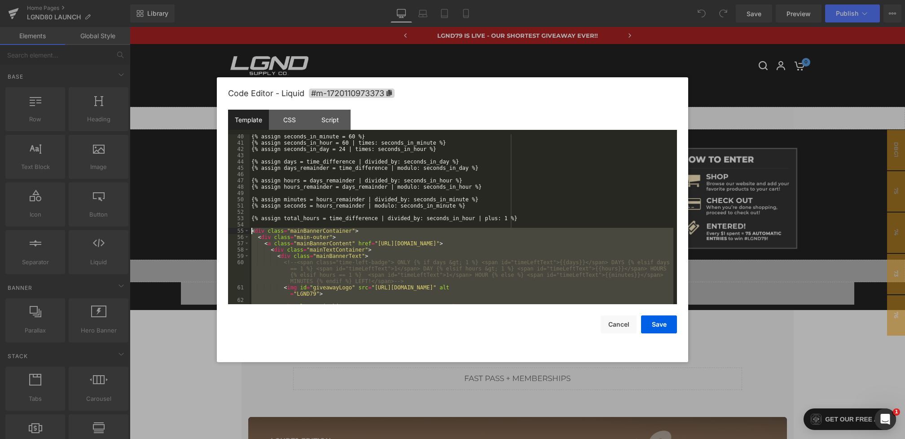
click at [251, 231] on div "{% assign seconds_in_minute = 60 %} {% assign seconds_in_hour = 60 | times: sec…" at bounding box center [462, 224] width 424 height 182
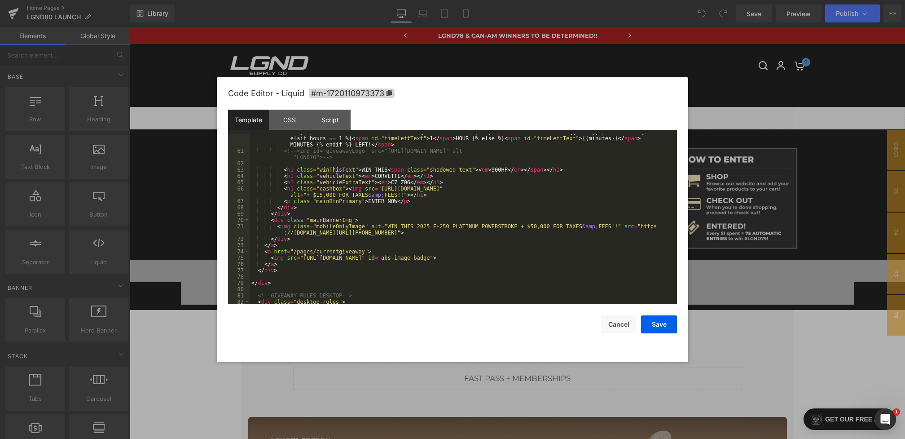
scroll to position [382, 0]
click at [498, 169] on div "< span class = "time-left-badge" > ONLY {% if days &gt; 1 %} < span id = "timeL…" at bounding box center [462, 223] width 424 height 201
drag, startPoint x: 401, startPoint y: 176, endPoint x: 387, endPoint y: 176, distance: 13.9
click at [387, 176] on div "< span class = "time-left-badge" > ONLY {% if days &gt; 1 %} < span id = "timeL…" at bounding box center [462, 223] width 424 height 201
drag, startPoint x: 411, startPoint y: 181, endPoint x: 391, endPoint y: 182, distance: 19.3
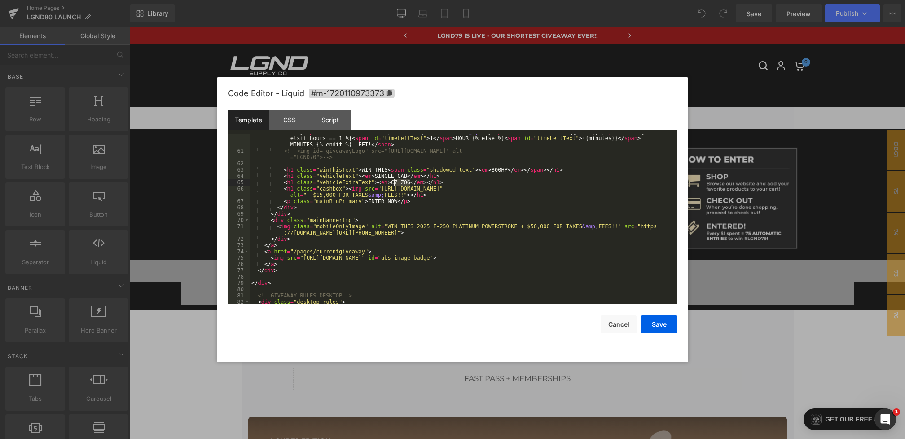
click at [391, 182] on div "< span class = "time-left-badge" > ONLY {% if days &gt; 1 %} < span id = "timeL…" at bounding box center [462, 223] width 424 height 201
drag, startPoint x: 382, startPoint y: 189, endPoint x: 656, endPoint y: 189, distance: 274.3
click at [656, 189] on div "< span class = "time-left-badge" > ONLY {% if days &gt; 1 %} < span id = "timeL…" at bounding box center [462, 223] width 424 height 201
drag, startPoint x: 647, startPoint y: 225, endPoint x: 572, endPoint y: 232, distance: 75.3
click at [572, 232] on div "< span class = "time-left-badge" > ONLY {% if days &gt; 1 %} < span id = "timeL…" at bounding box center [462, 223] width 424 height 201
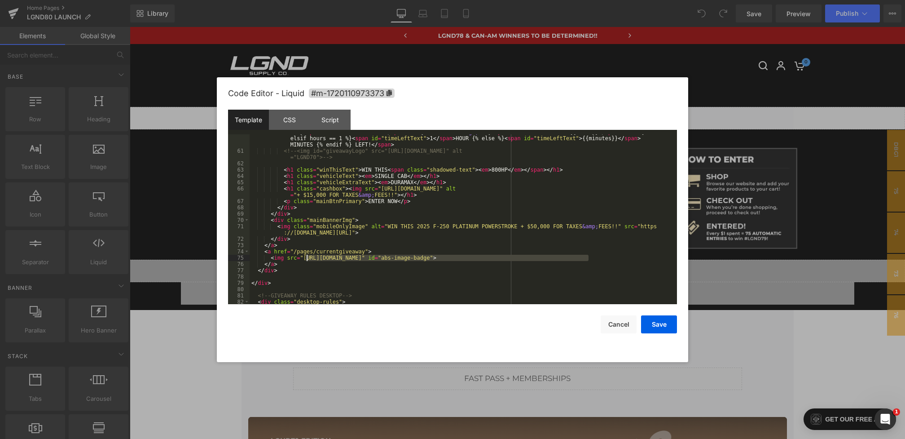
drag, startPoint x: 588, startPoint y: 257, endPoint x: 302, endPoint y: 258, distance: 286.0
click at [302, 258] on div "< span class = "time-left-badge" > ONLY {% if days &gt; 1 %} < span id = "timeL…" at bounding box center [462, 223] width 424 height 201
click at [665, 323] on button "Save" at bounding box center [659, 324] width 36 height 18
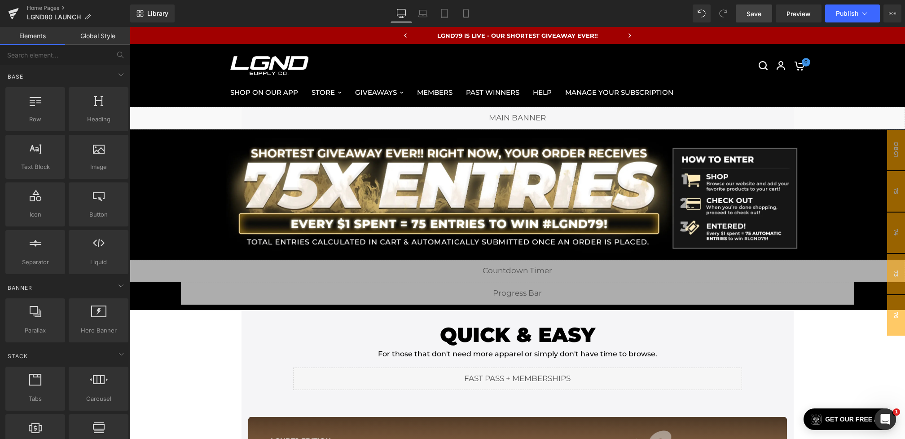
click at [756, 15] on span "Save" at bounding box center [754, 13] width 15 height 9
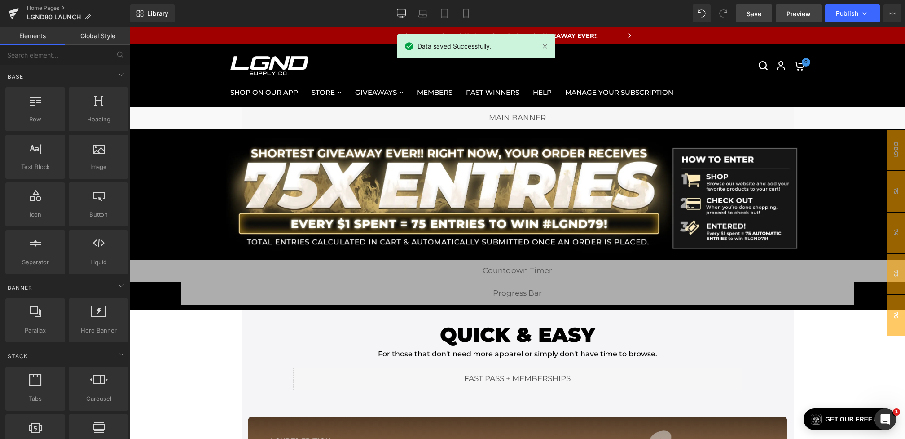
click at [795, 12] on span "Preview" at bounding box center [798, 13] width 24 height 9
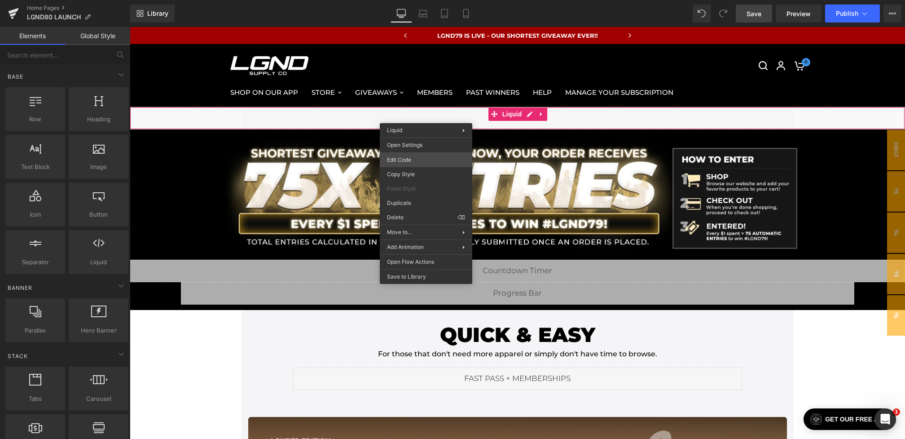
click at [407, 0] on div "You are previewing how the will restyle your page. You can not edit Elements in…" at bounding box center [452, 0] width 905 height 0
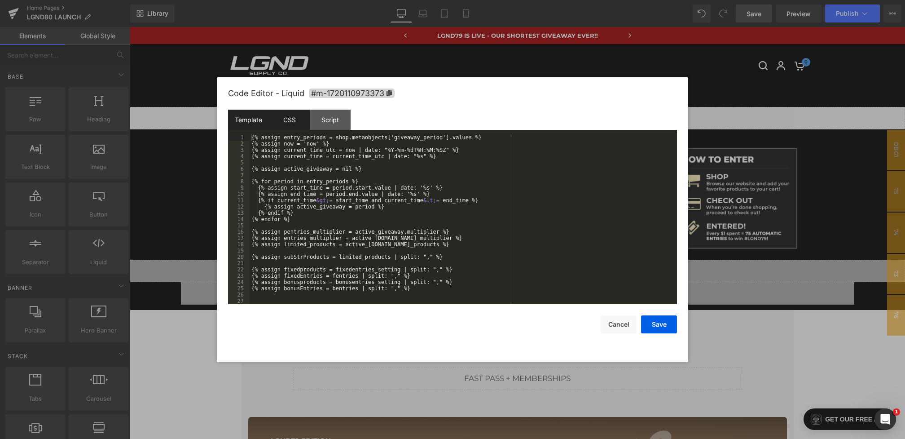
click at [0, 0] on div "CSS" at bounding box center [0, 0] width 0 height 0
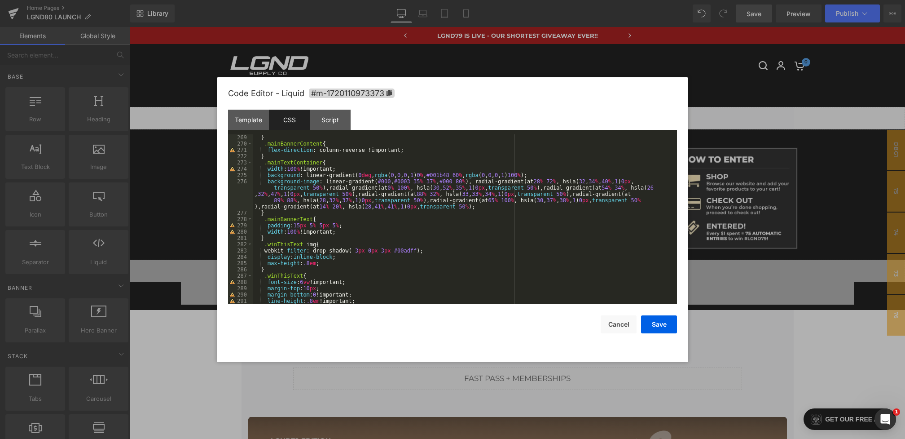
scroll to position [1723, 0]
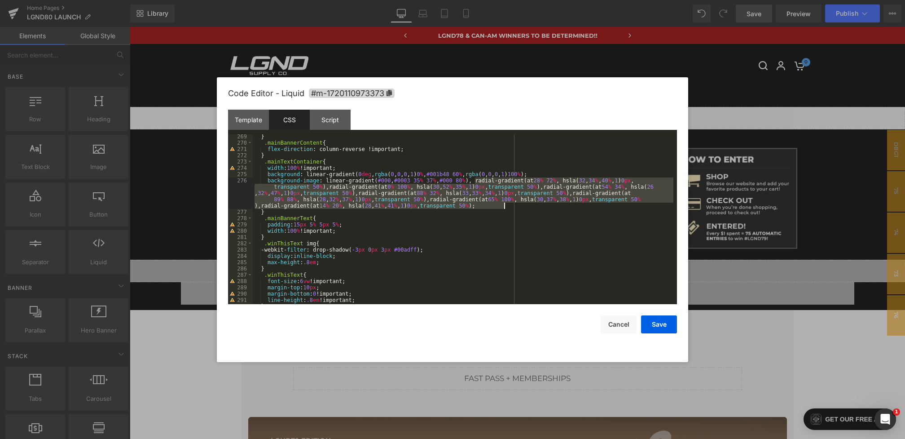
drag, startPoint x: 474, startPoint y: 180, endPoint x: 521, endPoint y: 209, distance: 55.0
click at [0, 0] on div "} .mainBannerContent { flex-direction : column-reverse !important; } .mainTextC…" at bounding box center [0, 0] width 0 height 0
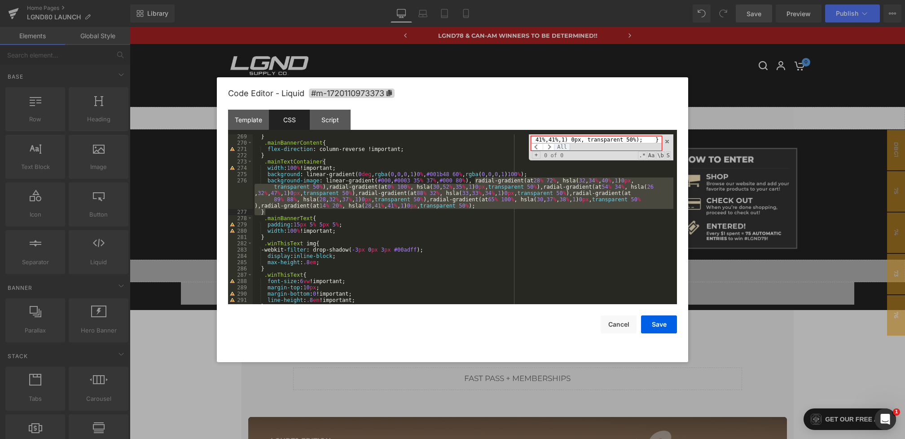
scroll to position [0, 0]
click at [558, 146] on span "All" at bounding box center [562, 146] width 16 height 7
click at [0, 0] on div "} .mainBannerContent { flex-direction : column-reverse !important; } .mainTextC…" at bounding box center [0, 0] width 0 height 0
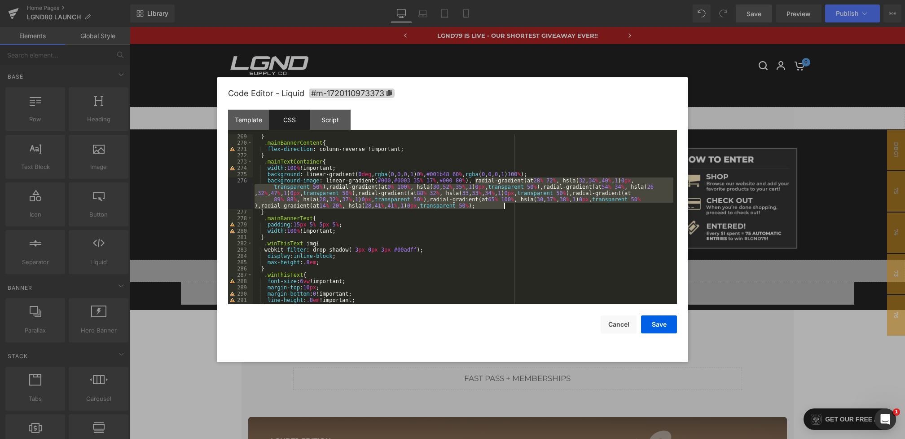
drag, startPoint x: 475, startPoint y: 180, endPoint x: 519, endPoint y: 206, distance: 50.7
click at [0, 0] on div "} .mainBannerContent { flex-direction : column-reverse !important; } .mainTextC…" at bounding box center [0, 0] width 0 height 0
type input "radial-gradient(at 28% 72%, hsla(32,34%,40%,1) 0px, transparent 50%),radial-gra…"
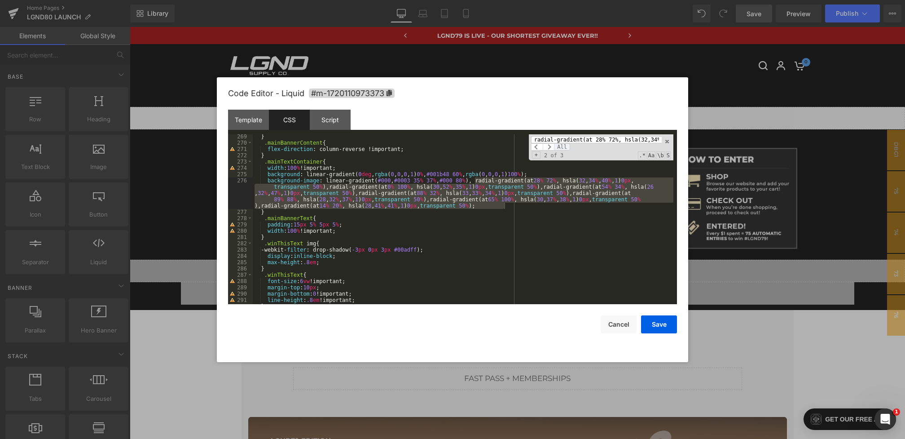
click at [558, 145] on span "All" at bounding box center [562, 146] width 16 height 7
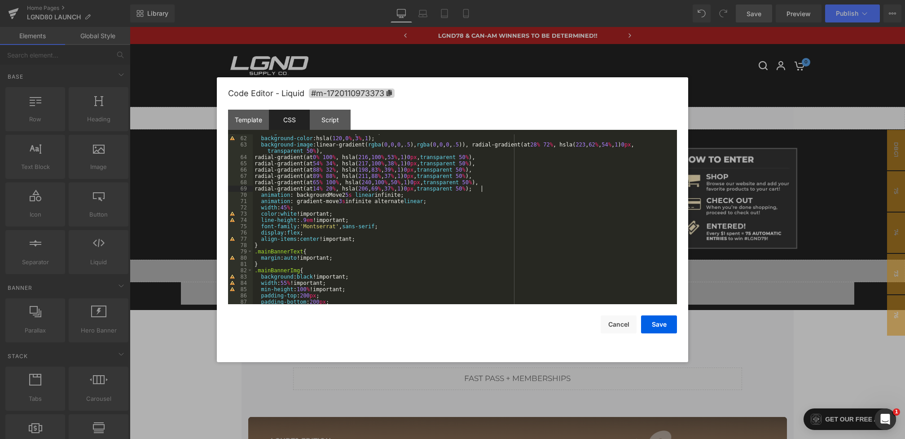
scroll to position [368, 0]
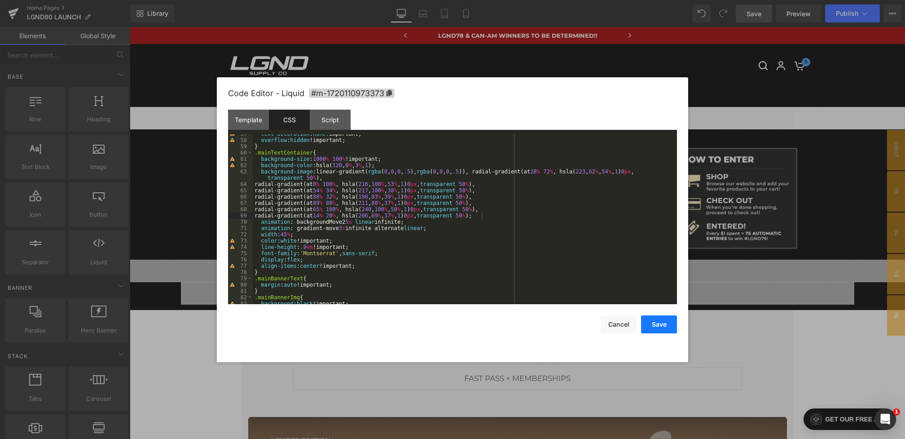
click at [0, 0] on button "Save" at bounding box center [0, 0] width 0 height 0
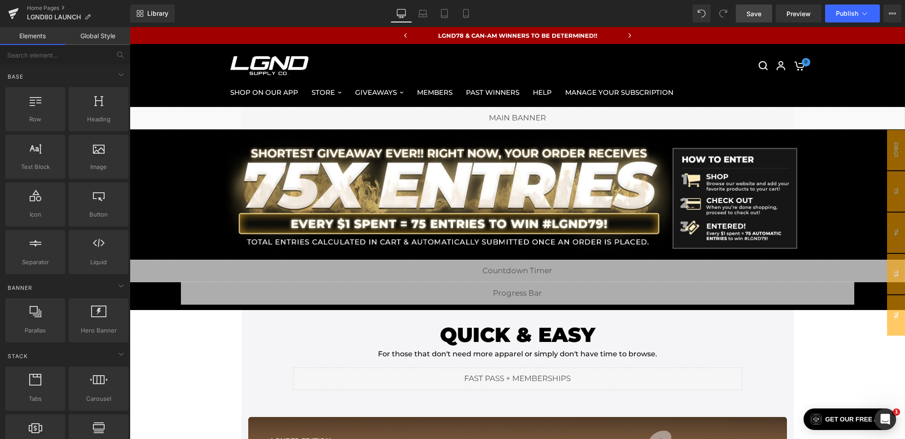
click at [748, 20] on link "Save" at bounding box center [754, 13] width 36 height 18
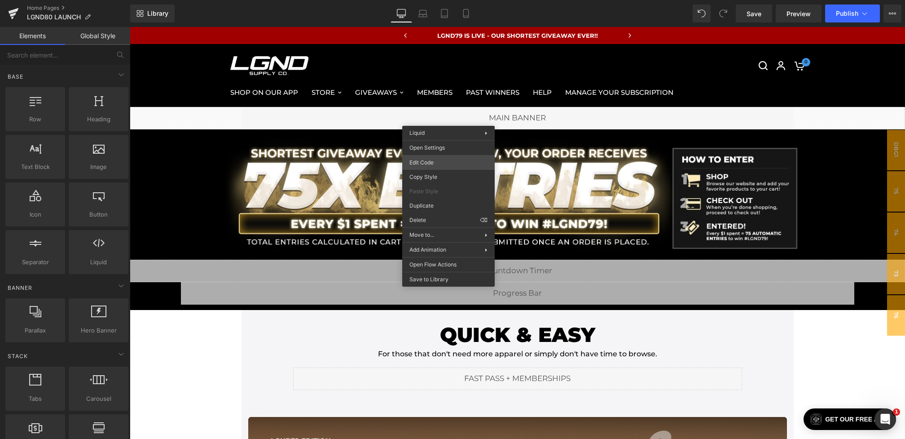
click at [417, 0] on div "You are previewing how the will restyle your page. You can not edit Elements in…" at bounding box center [452, 0] width 905 height 0
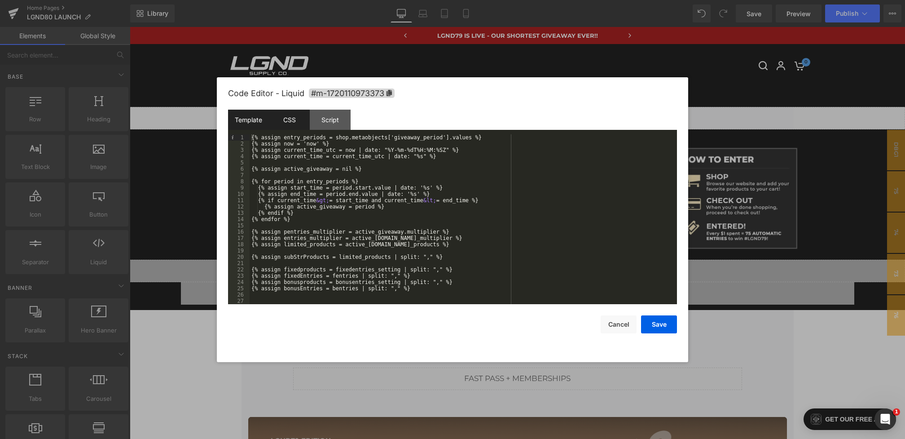
click at [0, 0] on div "CSS" at bounding box center [0, 0] width 0 height 0
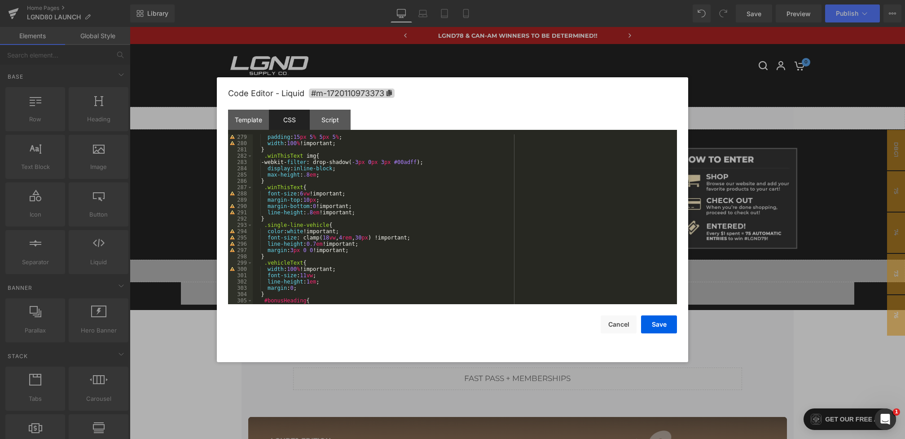
scroll to position [1848, 0]
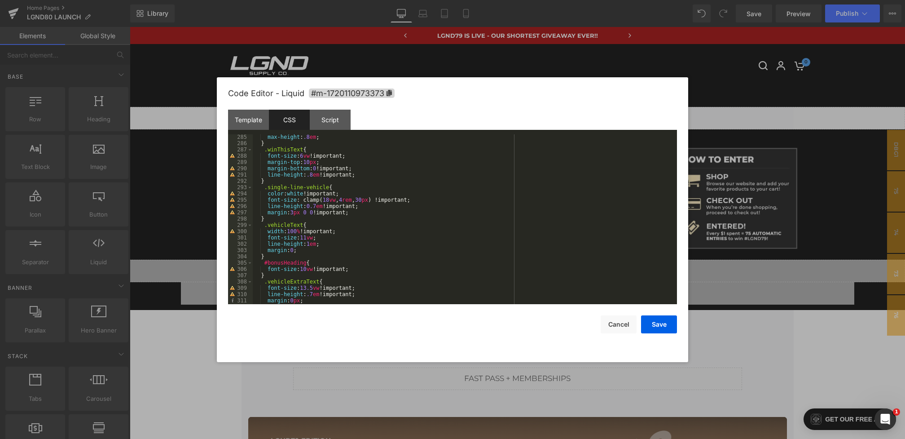
click at [311, 237] on div "max-height : .8 em ; } .winThisText { font-size : 6 vw !important; margin-top :…" at bounding box center [463, 225] width 421 height 182
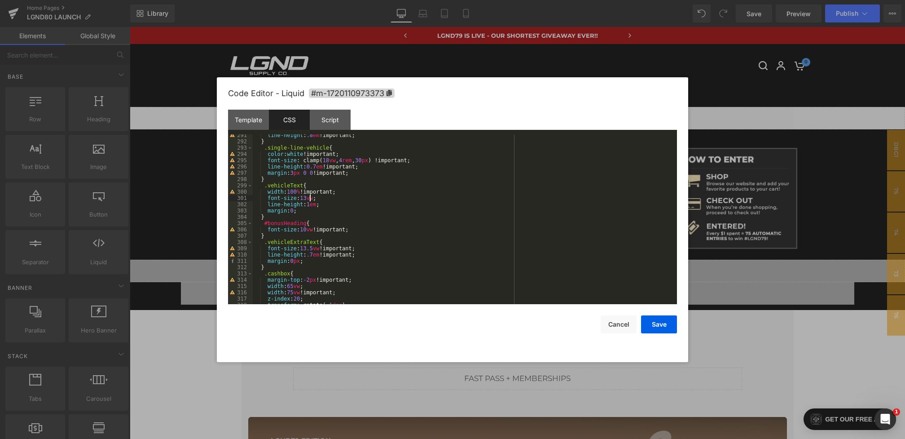
scroll to position [1919, 0]
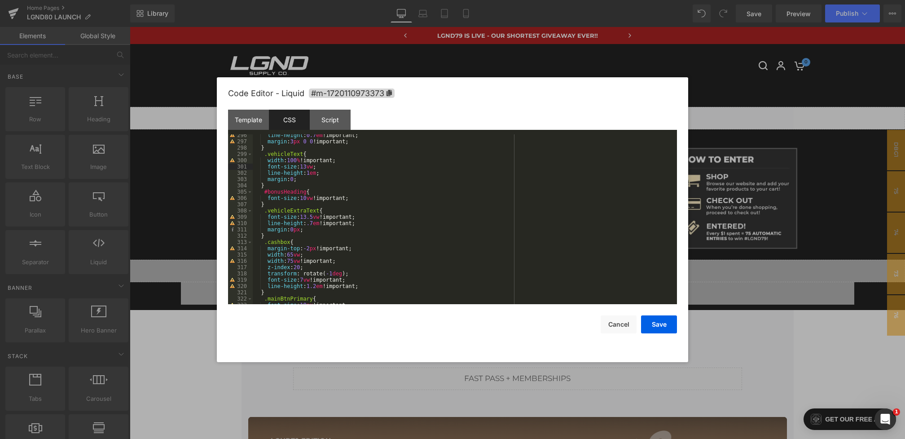
click at [316, 218] on div "line-height : 0.7 em !important; margin : 3 px 0 0 !important; } .vehicleText {…" at bounding box center [463, 223] width 421 height 182
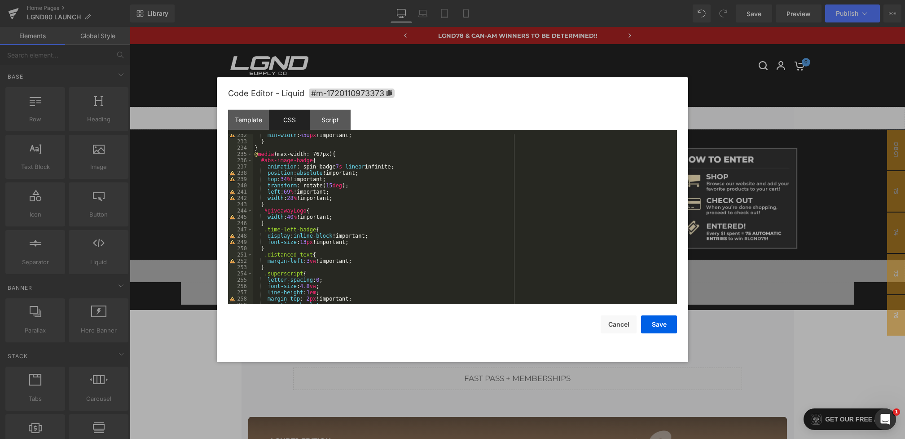
scroll to position [1484, 0]
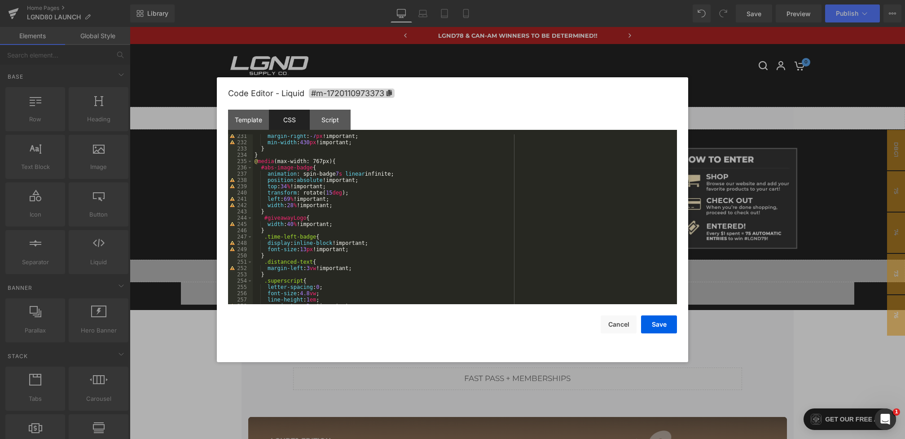
click at [352, 206] on div "margin-right : -7 px !important; min-width : 430 px !important; } } @ media (ma…" at bounding box center [463, 224] width 421 height 182
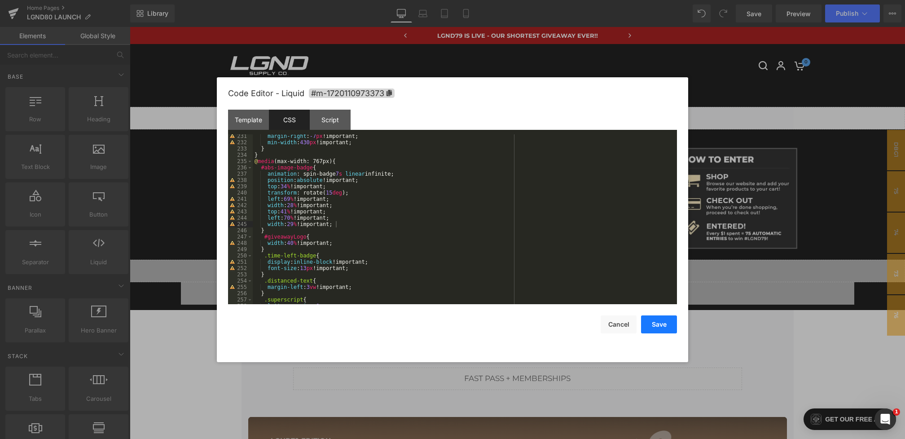
click at [655, 322] on button "Save" at bounding box center [659, 324] width 36 height 18
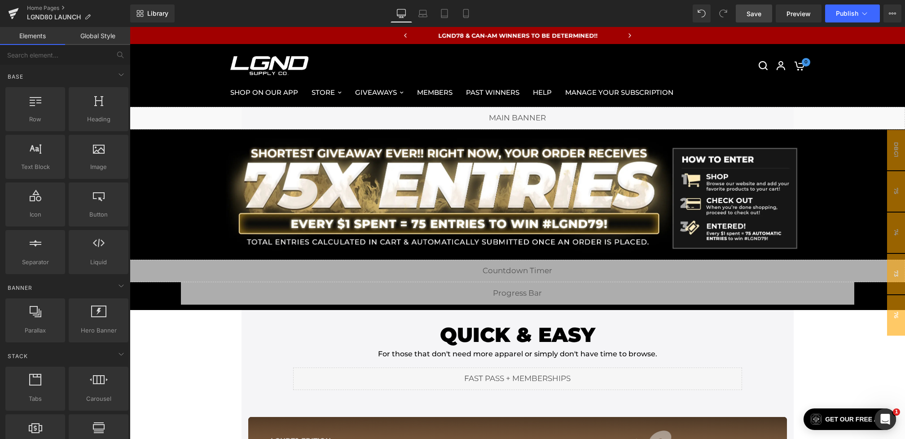
click at [749, 14] on span "Save" at bounding box center [754, 13] width 15 height 9
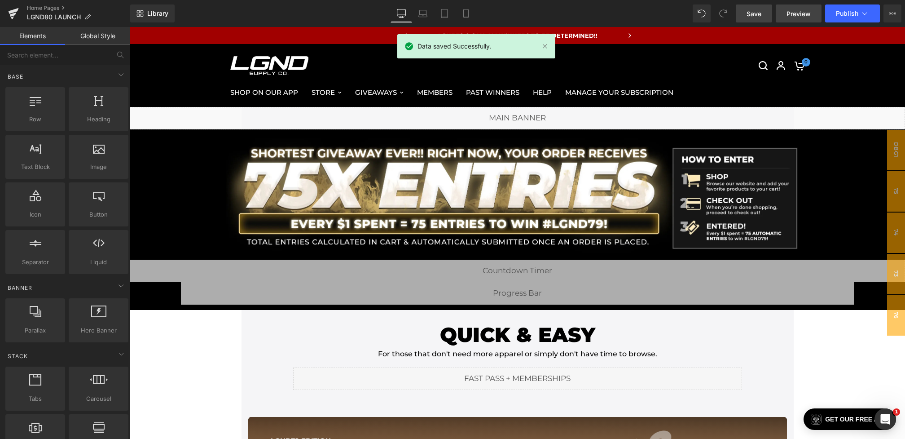
click at [796, 14] on span "Preview" at bounding box center [798, 13] width 24 height 9
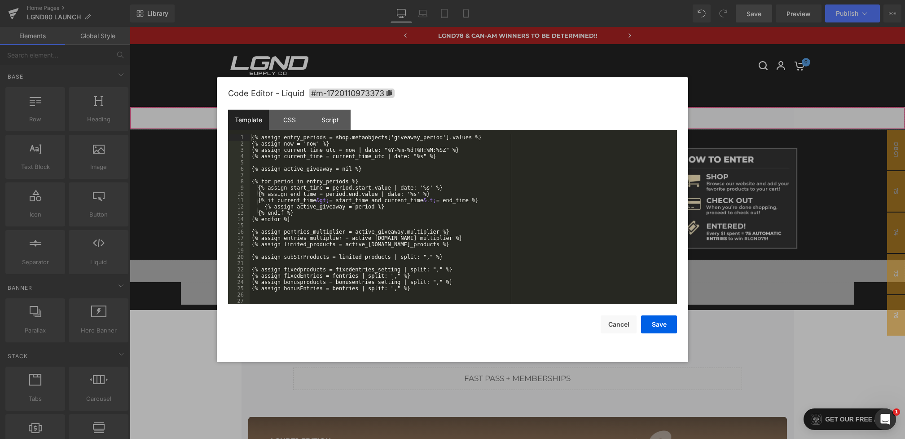
click at [360, 0] on div "You are previewing how the will restyle your page. You can not edit Elements in…" at bounding box center [452, 0] width 905 height 0
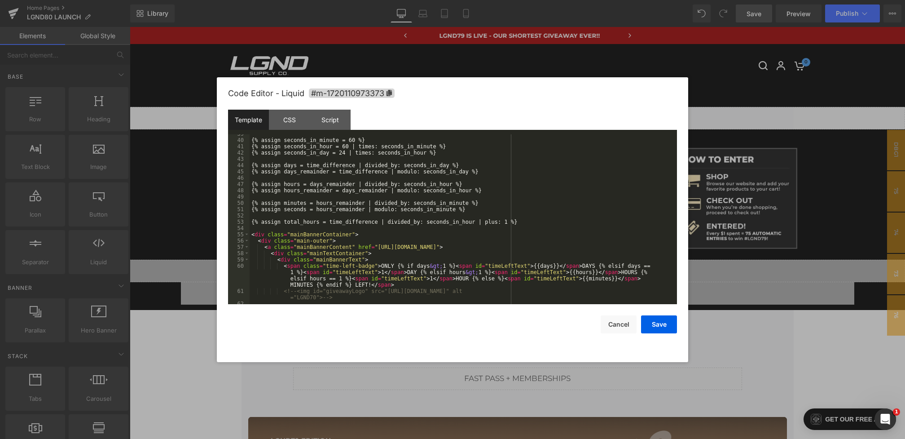
scroll to position [296, 0]
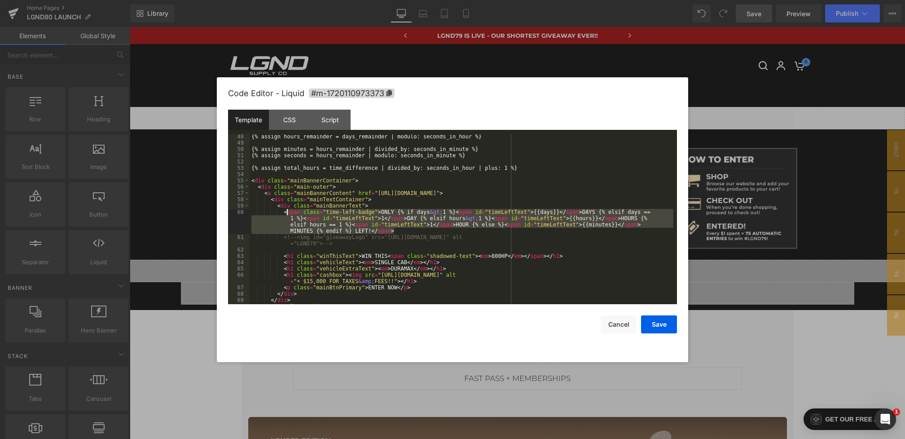
drag, startPoint x: 401, startPoint y: 230, endPoint x: 283, endPoint y: 213, distance: 119.3
click at [283, 213] on div "{% assign hours_remainder = days_remainder | modulo: seconds_in_hour %} {% assi…" at bounding box center [462, 224] width 424 height 182
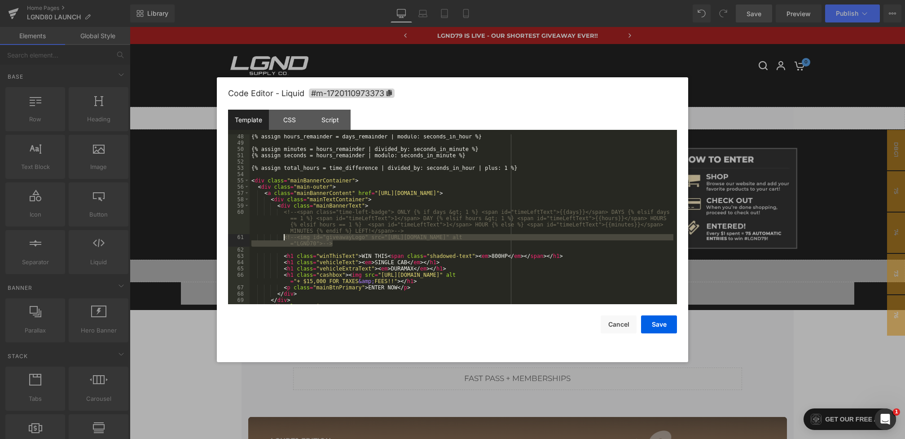
drag, startPoint x: 369, startPoint y: 241, endPoint x: 284, endPoint y: 238, distance: 84.9
click at [284, 238] on div "{% assign hours_remainder = days_remainder | modulo: seconds_in_hour %} {% assi…" at bounding box center [462, 224] width 424 height 182
click at [410, 240] on div "{% assign hours_remainder = days_remainder | modulo: seconds_in_hour %} {% assi…" at bounding box center [462, 224] width 424 height 182
drag, startPoint x: 373, startPoint y: 237, endPoint x: 633, endPoint y: 235, distance: 260.4
click at [633, 235] on div "{% assign hours_remainder = days_remainder | modulo: seconds_in_hour %} {% assi…" at bounding box center [462, 224] width 424 height 182
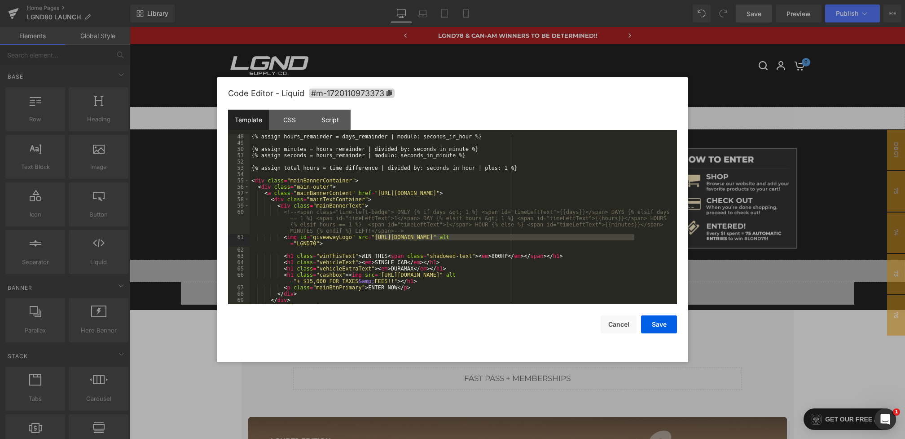
click at [630, 238] on div "{% assign hours_remainder = days_remainder | modulo: seconds_in_hour %} {% assi…" at bounding box center [462, 224] width 424 height 182
drag, startPoint x: 630, startPoint y: 236, endPoint x: 376, endPoint y: 237, distance: 253.6
click at [376, 237] on div "{% assign hours_remainder = days_remainder | modulo: seconds_in_hour %} {% assi…" at bounding box center [462, 224] width 424 height 182
paste textarea
click at [314, 243] on div "{% assign hours_remainder = days_remainder | modulo: seconds_in_hour %} {% assi…" at bounding box center [462, 224] width 424 height 182
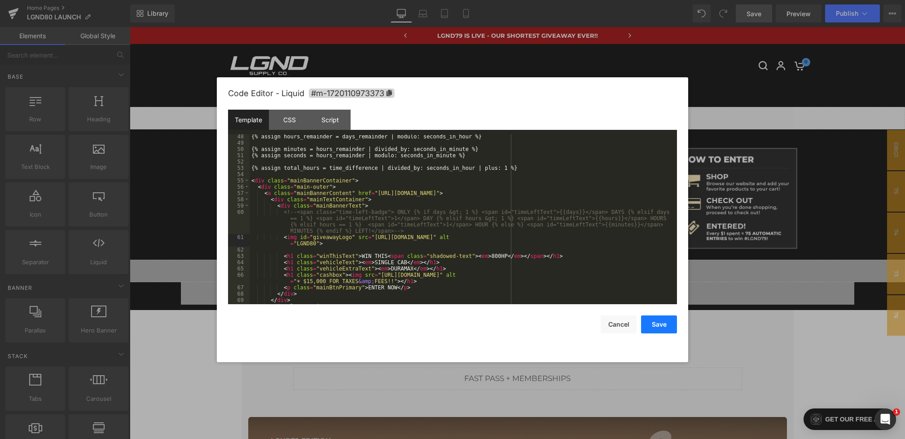
click at [663, 323] on button "Save" at bounding box center [659, 324] width 36 height 18
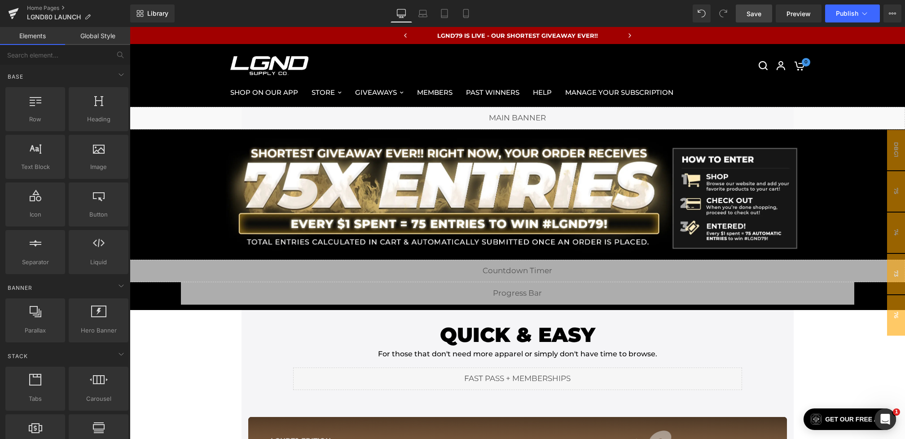
click at [746, 13] on link "Save" at bounding box center [754, 13] width 36 height 18
click at [758, 12] on span "Save" at bounding box center [754, 13] width 15 height 9
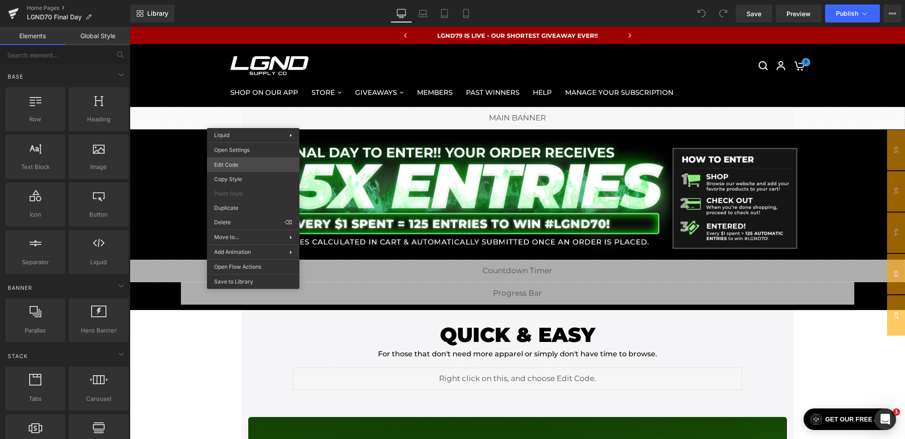
click at [236, 0] on div "You are previewing how the will restyle your page. You can not edit Elements in…" at bounding box center [452, 0] width 905 height 0
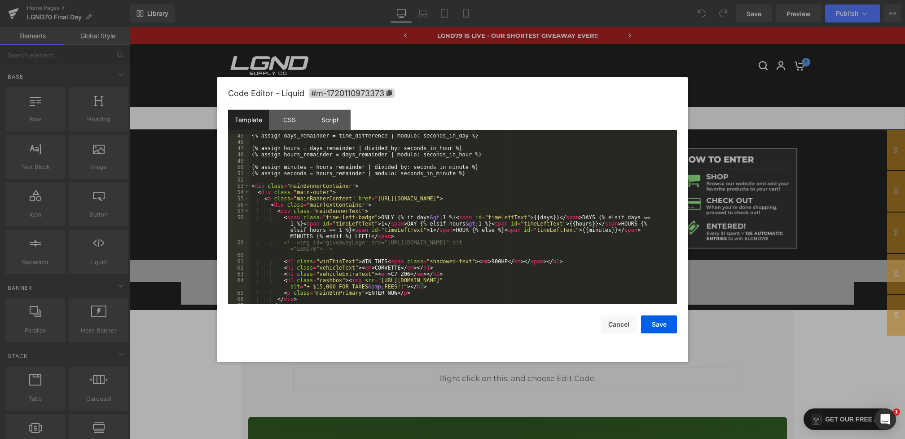
scroll to position [315, 0]
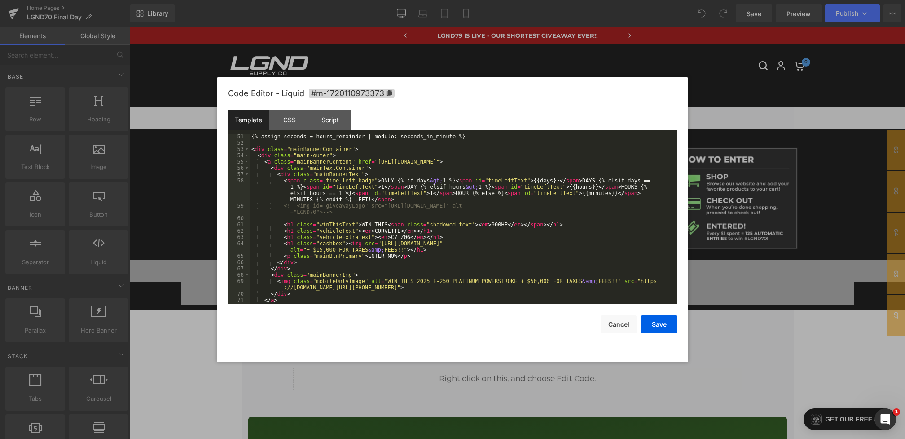
click at [0, 0] on div "{% assign seconds = hours_remainder | modulo: seconds_in_minute %} < div class …" at bounding box center [0, 0] width 0 height 0
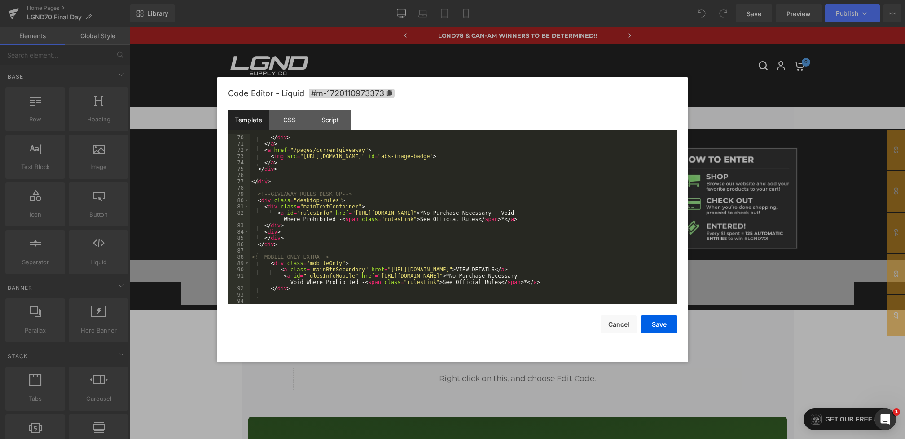
click at [0, 0] on div "</ div > </ a > < a href = "/pages/currentgiveaway" > < img src = "[URL][DOMAIN…" at bounding box center [0, 0] width 0 height 0
